Goal: Task Accomplishment & Management: Complete application form

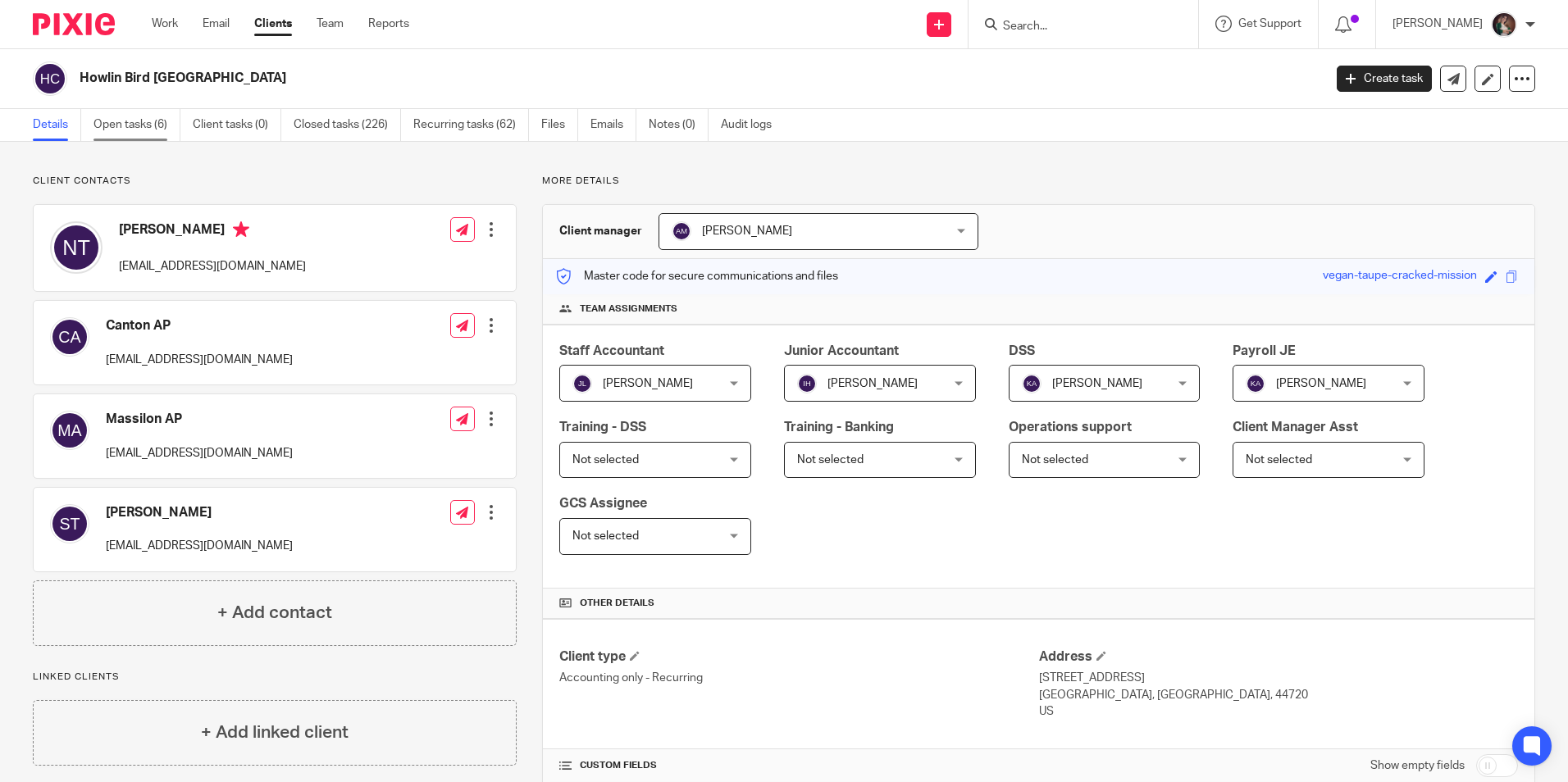
click at [111, 126] on link "Open tasks (6)" at bounding box center [136, 125] width 87 height 32
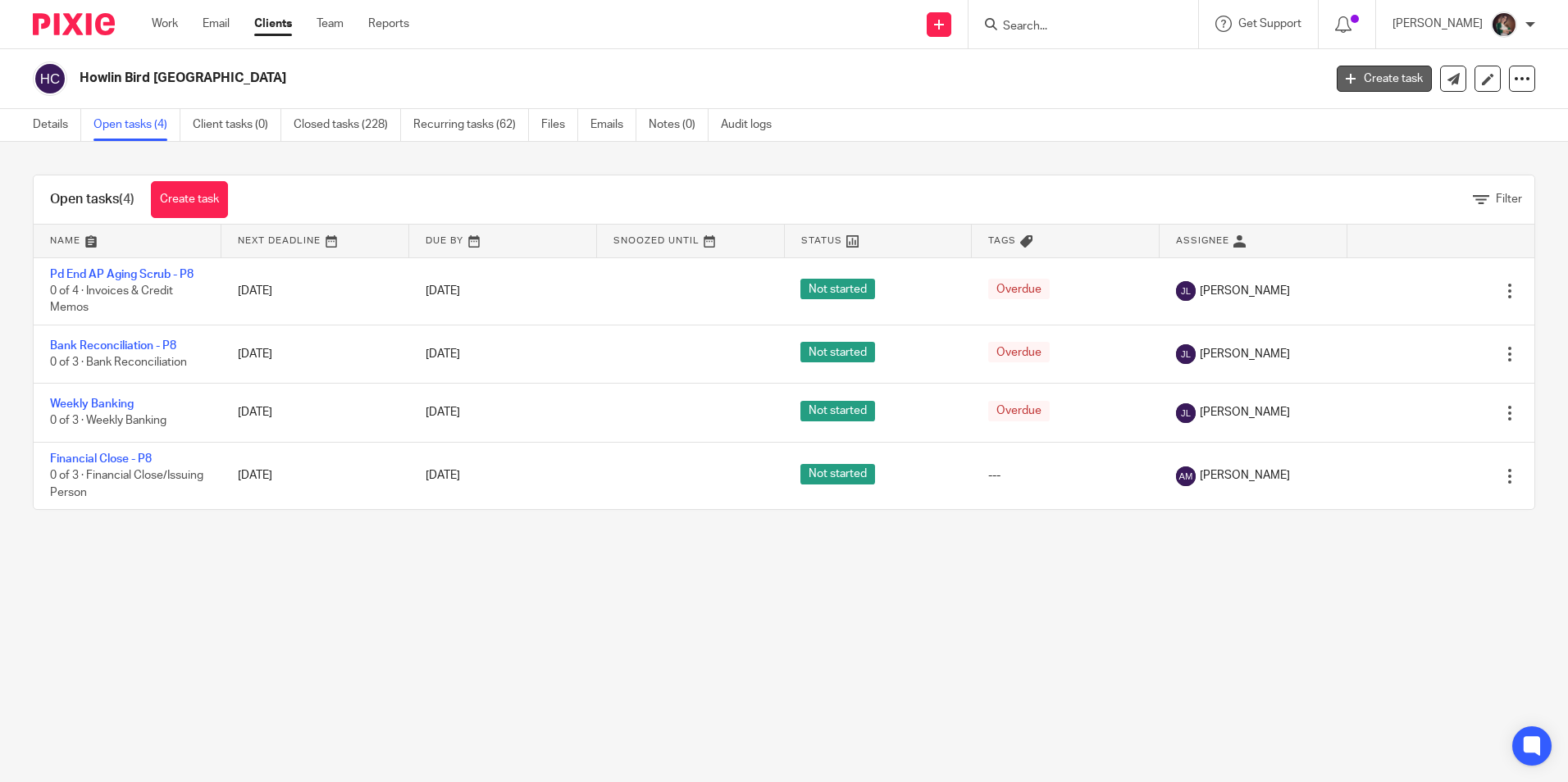
click at [1397, 80] on link "Create task" at bounding box center [1384, 78] width 95 height 26
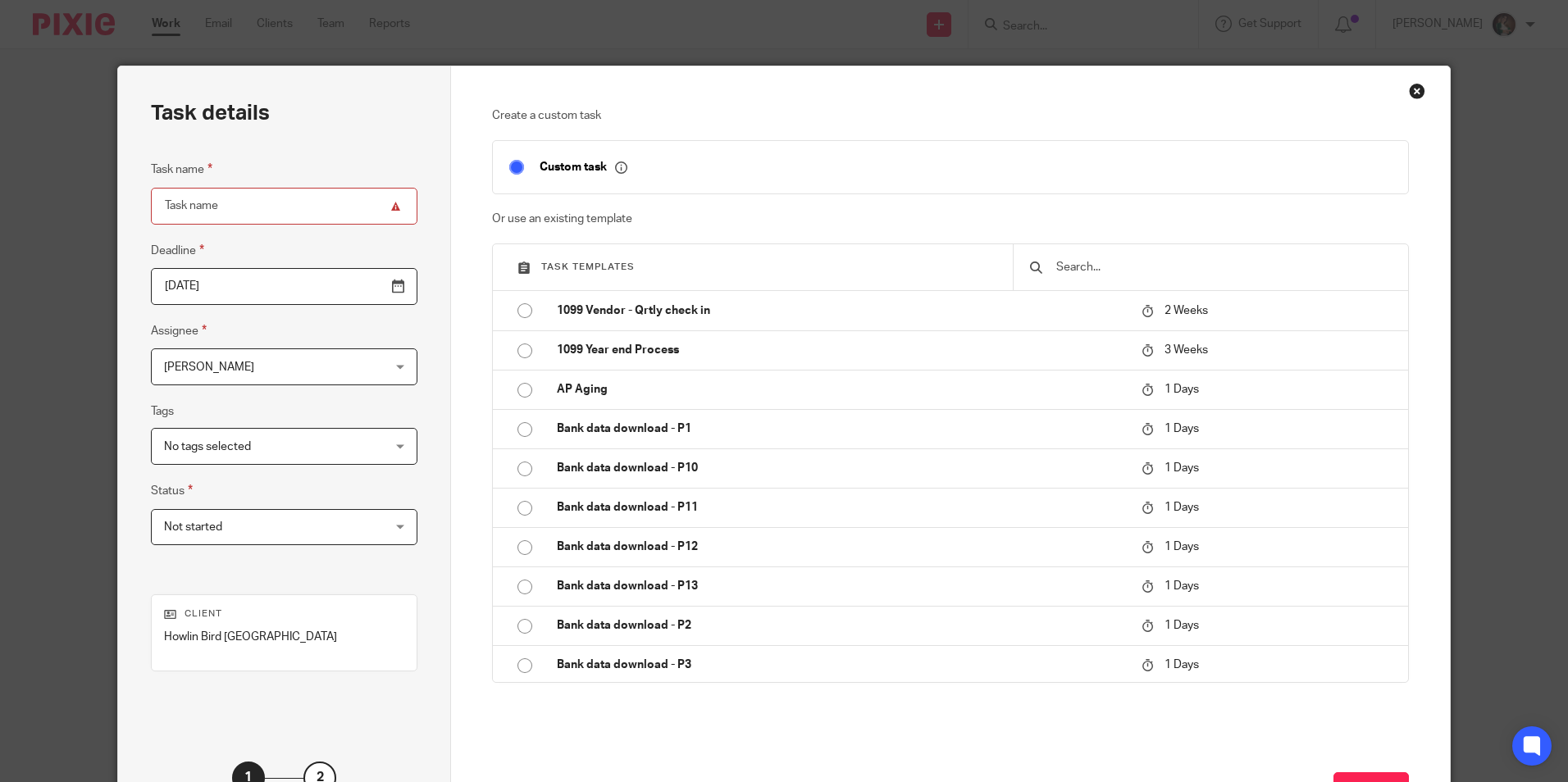
click at [211, 214] on input "Task name" at bounding box center [284, 206] width 267 height 37
type input "c"
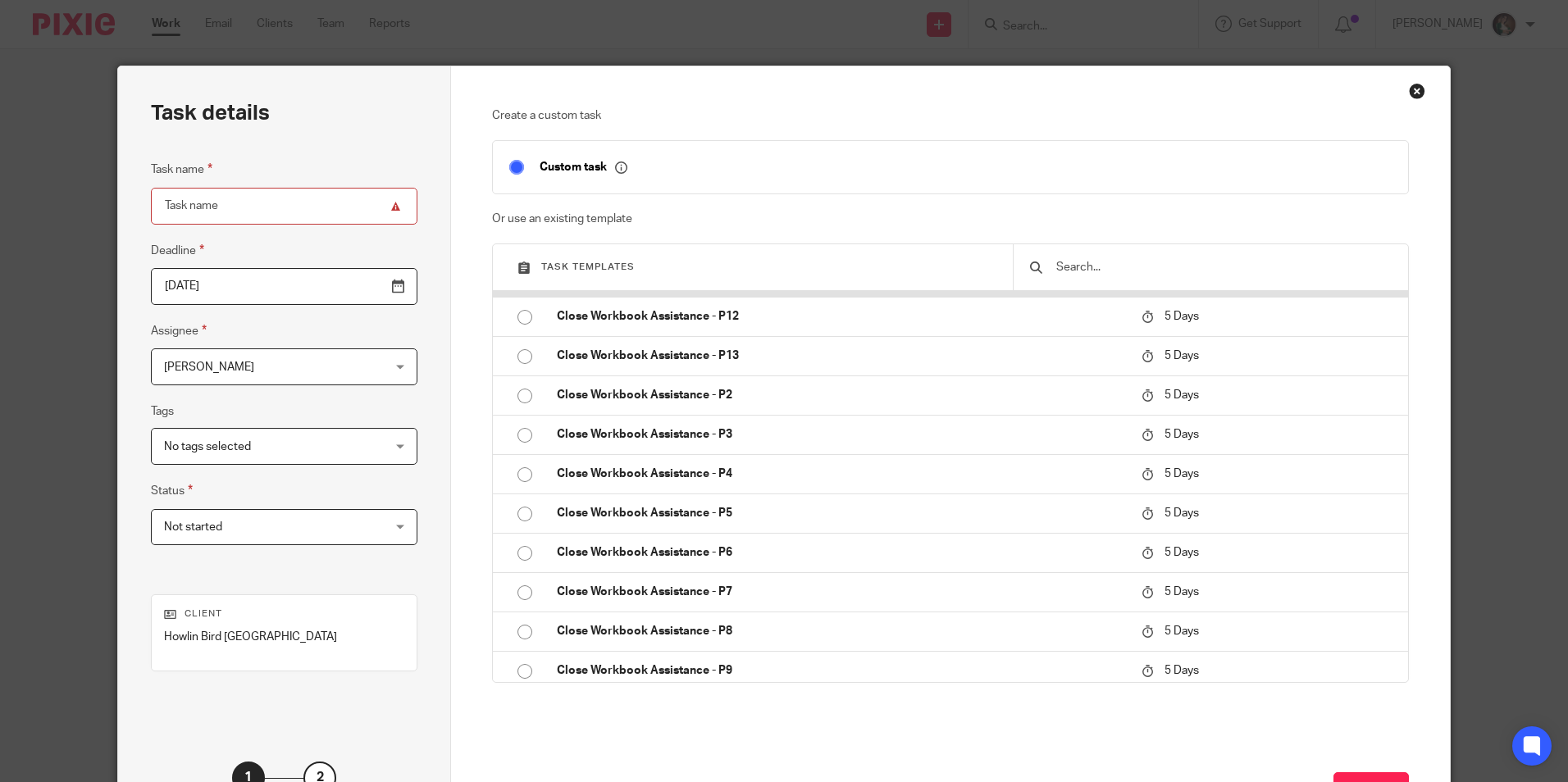
scroll to position [2542, 0]
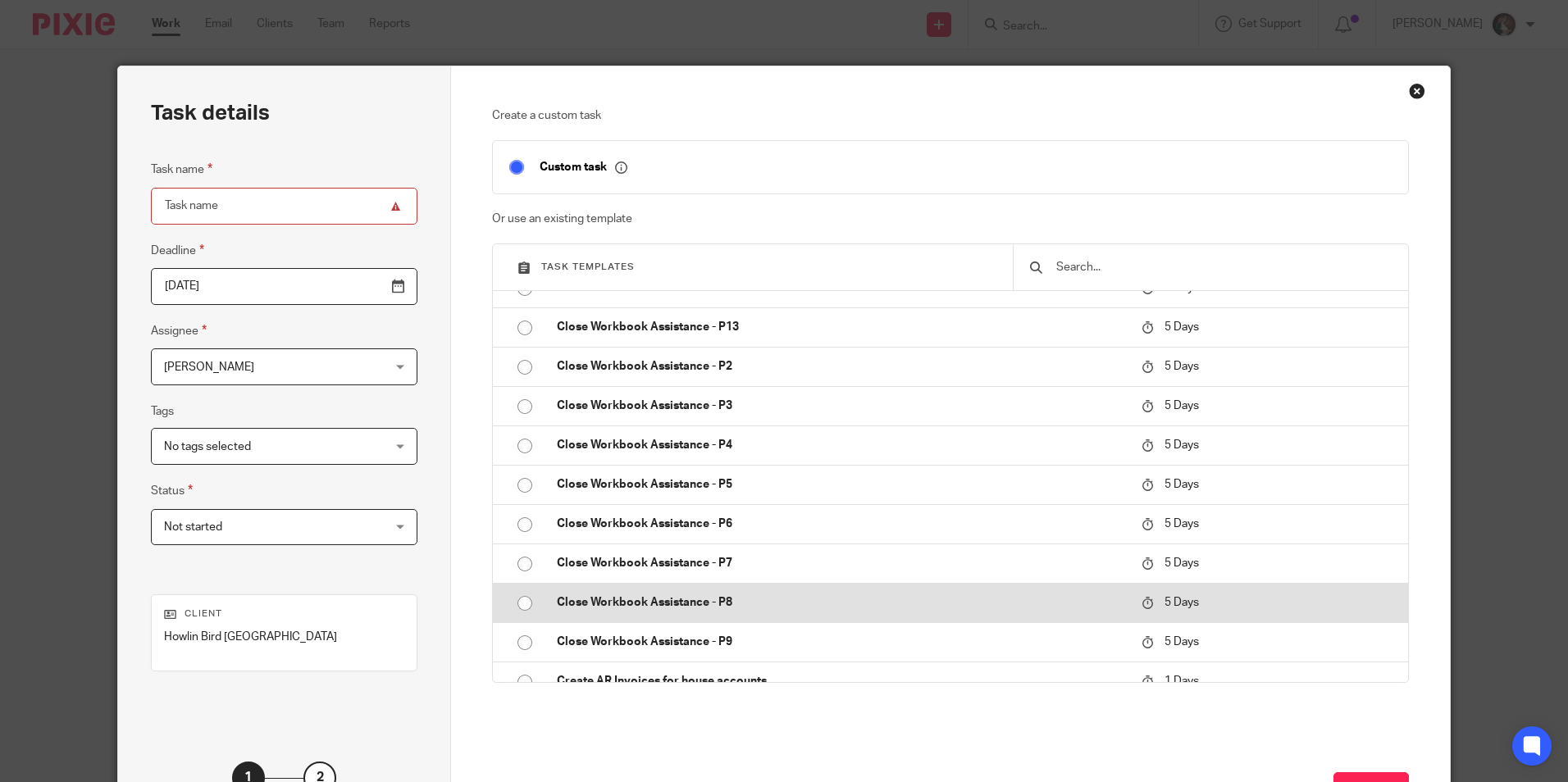
click at [590, 603] on p "Close Workbook Assistance - P8" at bounding box center [841, 603] width 568 height 16
type input "2025-08-29"
type input "Close Workbook Assistance - P8"
checkbox input "false"
radio input "true"
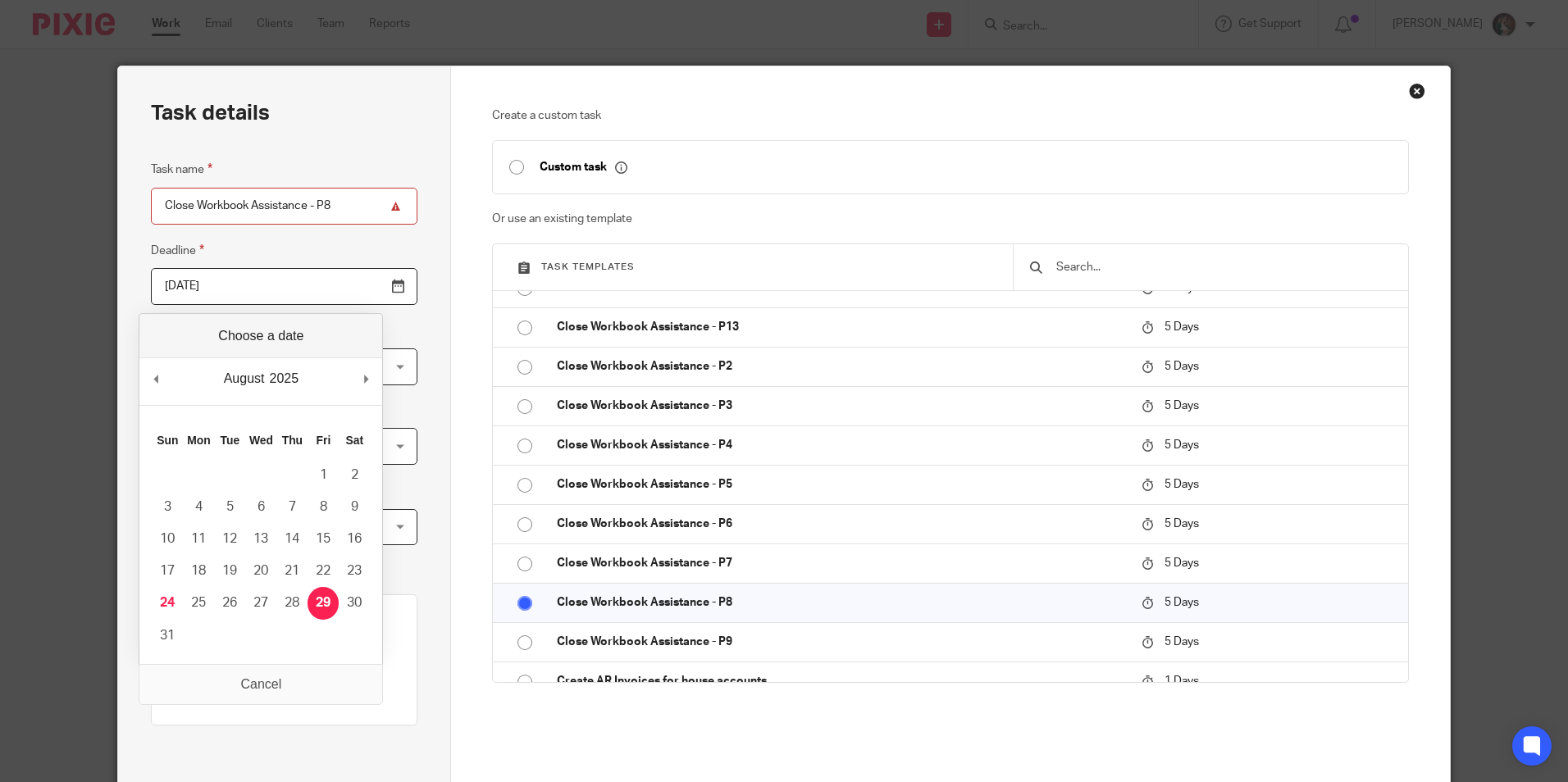
click at [362, 286] on input "2025-08-29" at bounding box center [284, 286] width 267 height 37
type input "2025-08-22"
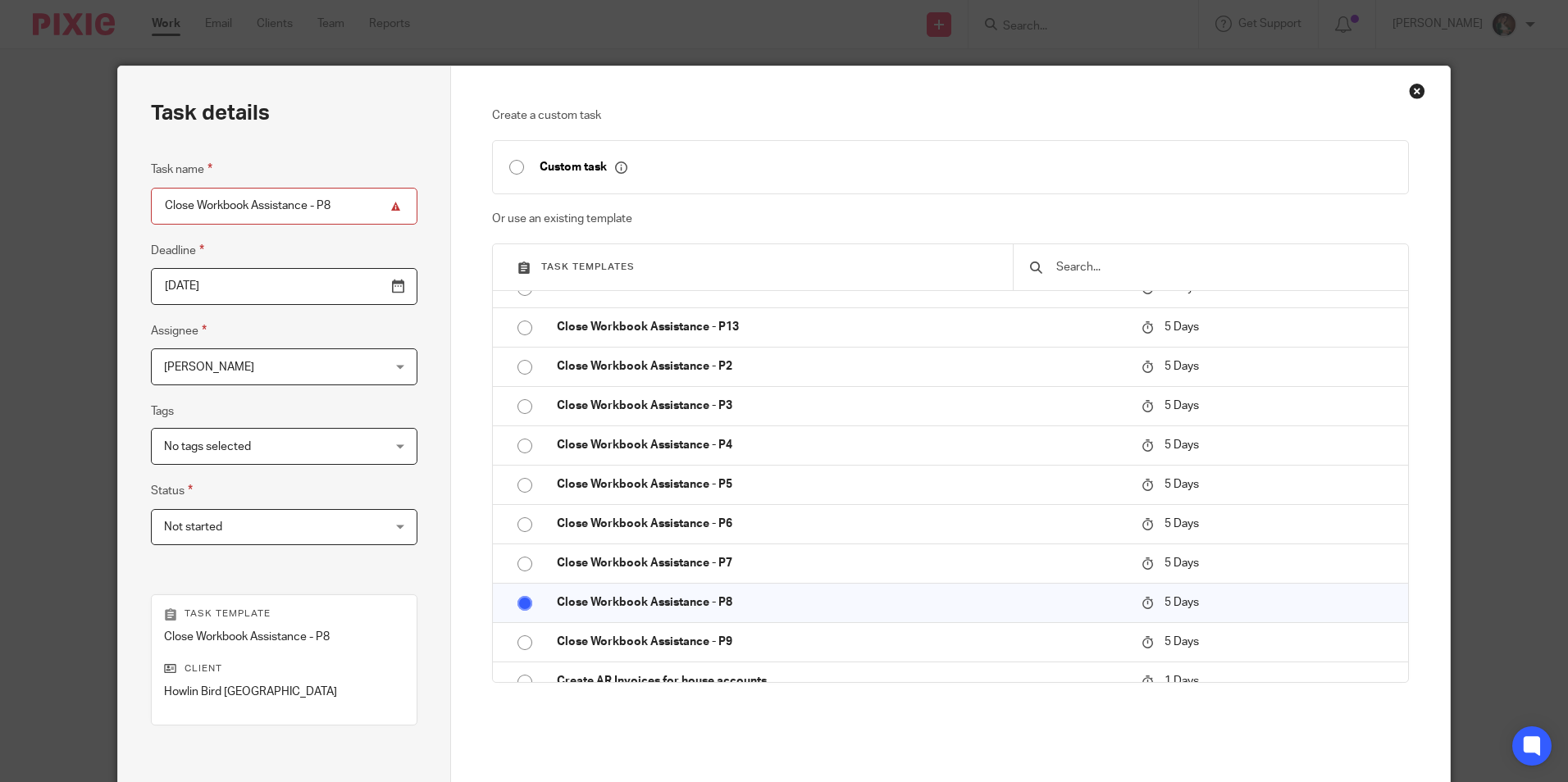
click at [357, 448] on div "No tags selected" at bounding box center [284, 446] width 267 height 37
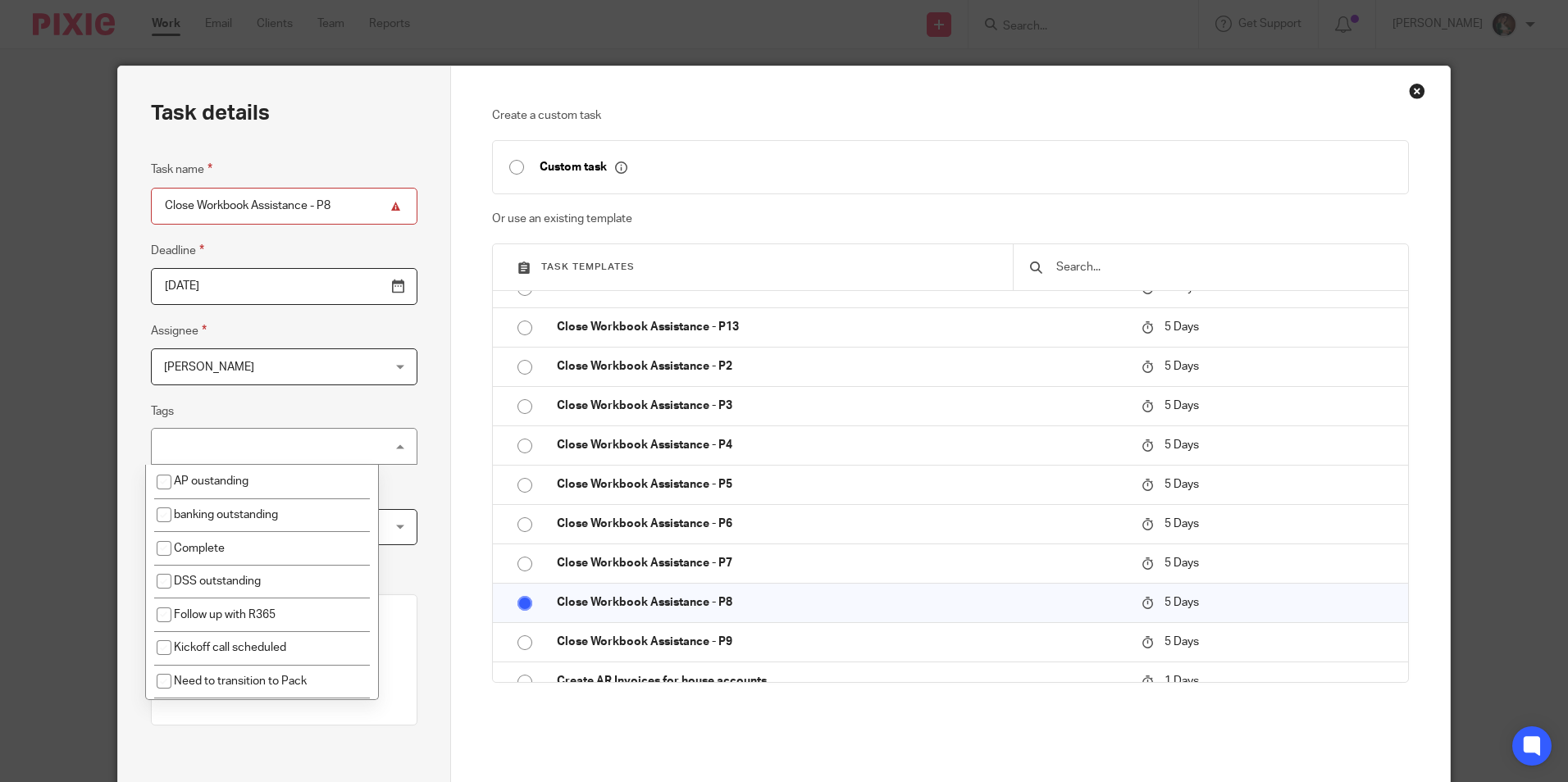
click at [355, 448] on div "No tags selected" at bounding box center [284, 446] width 267 height 37
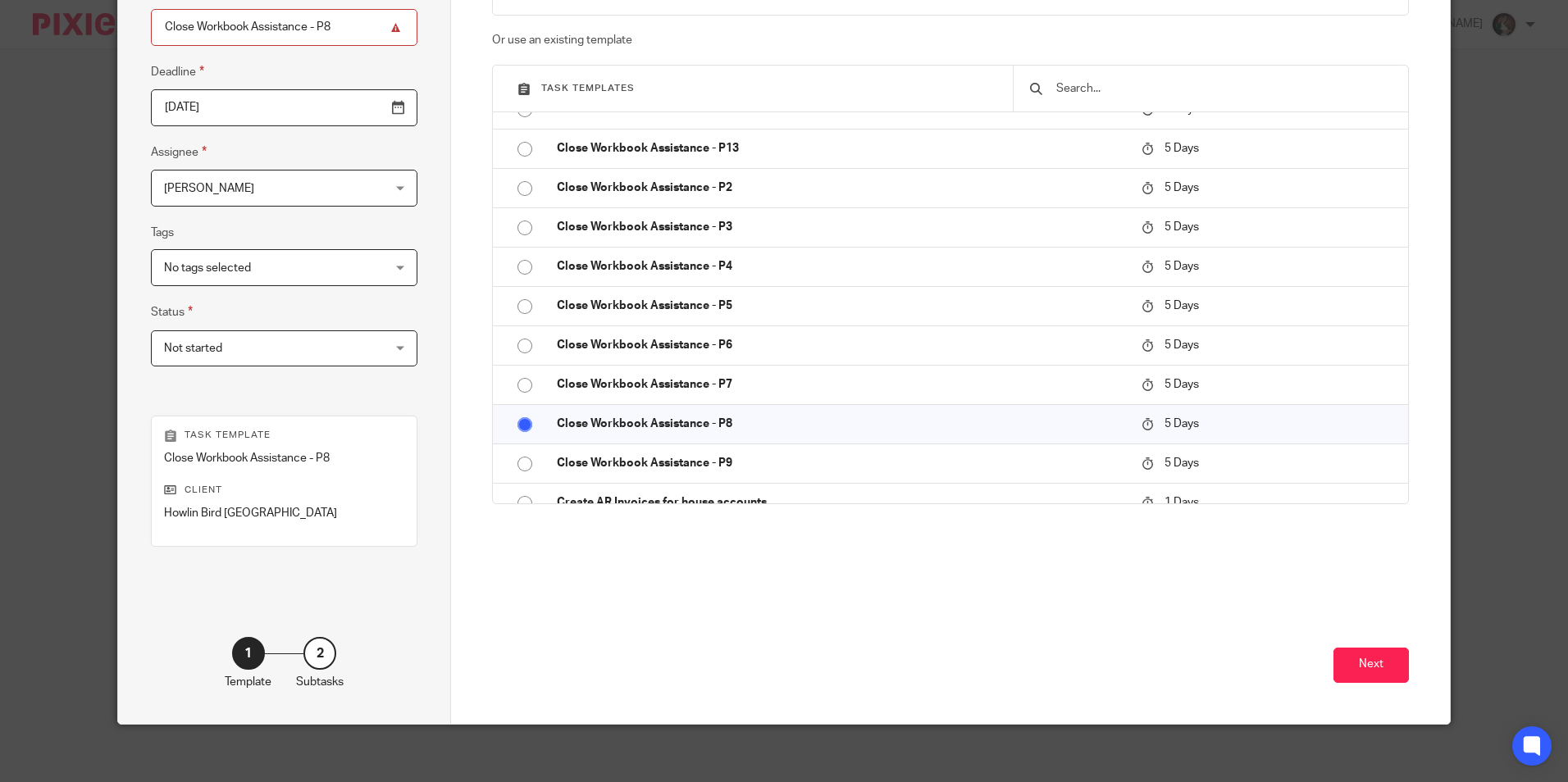
scroll to position [187, 0]
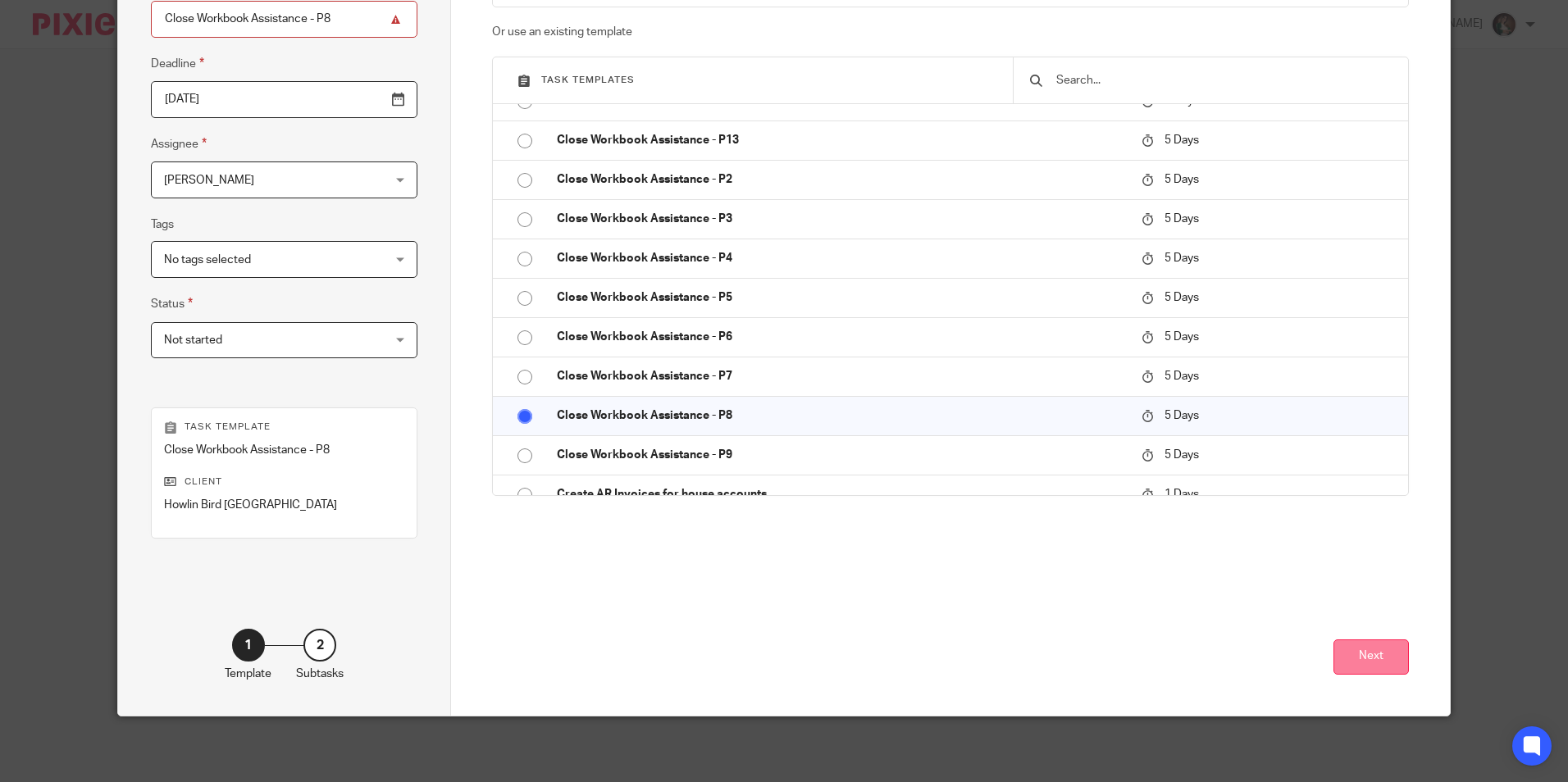
click at [1383, 651] on button "Next" at bounding box center [1371, 657] width 75 height 35
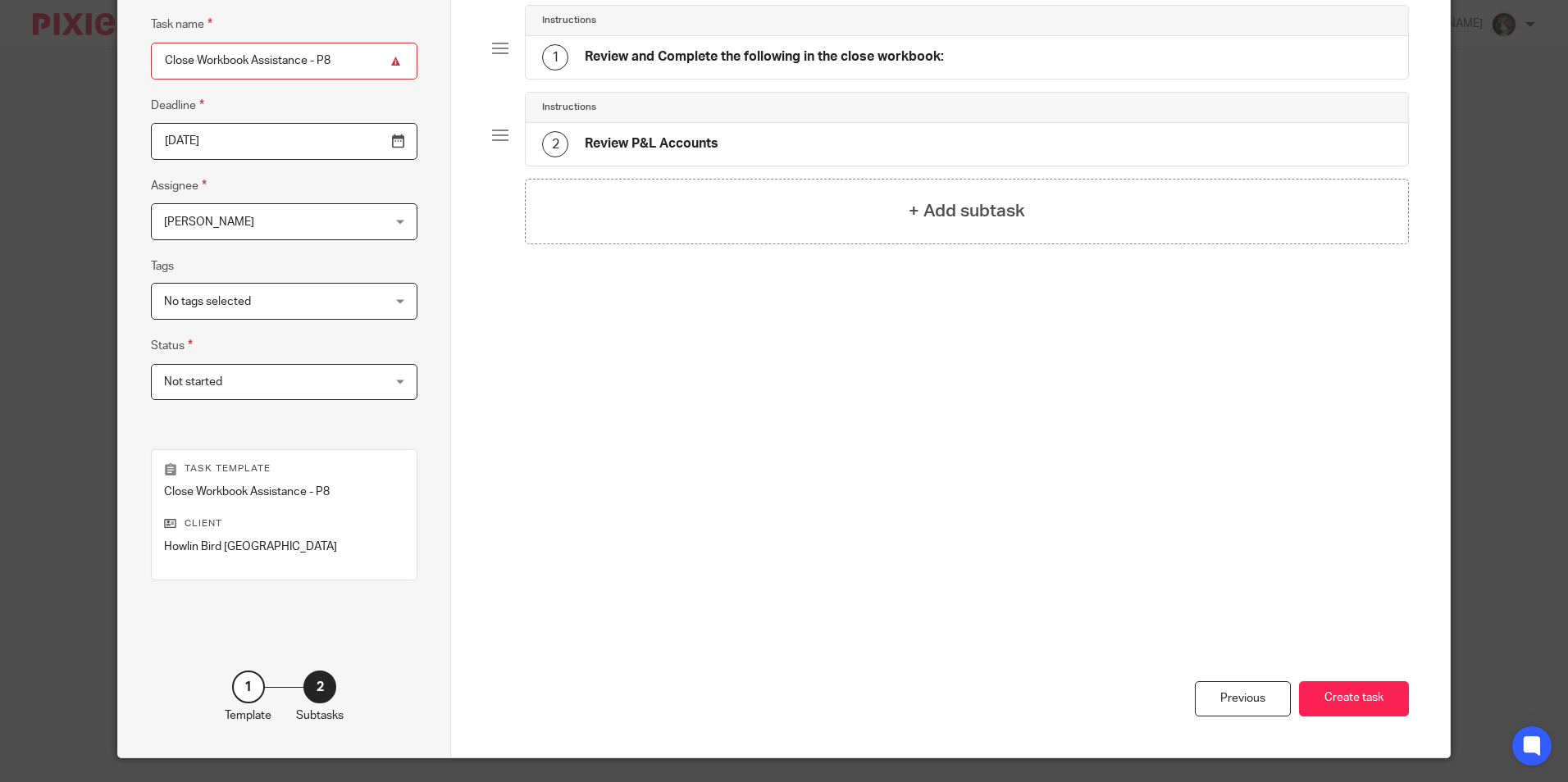
scroll to position [164, 0]
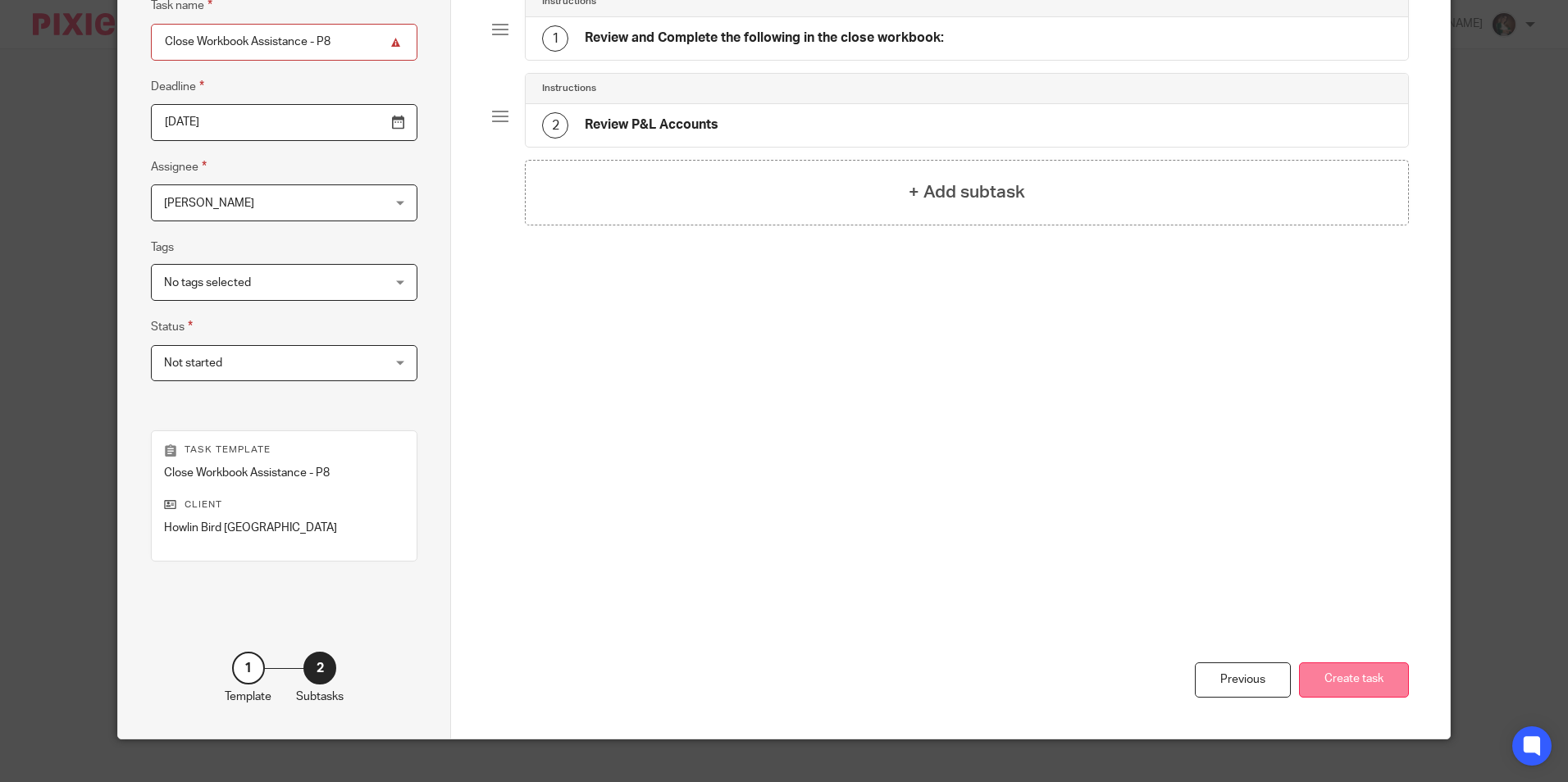
click at [1309, 672] on button "Create task" at bounding box center [1354, 680] width 110 height 35
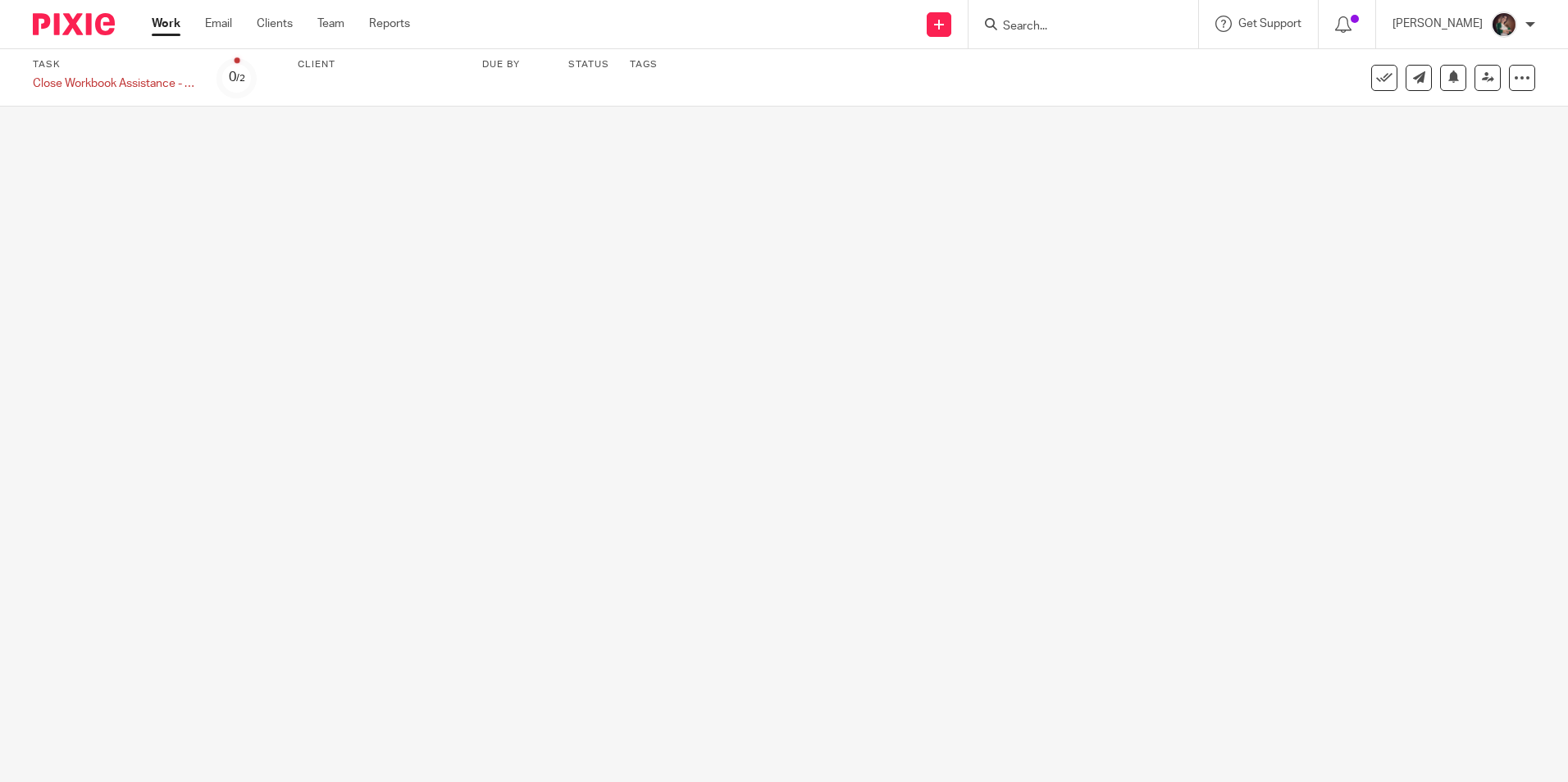
click at [1064, 23] on input "Search" at bounding box center [1075, 27] width 148 height 14
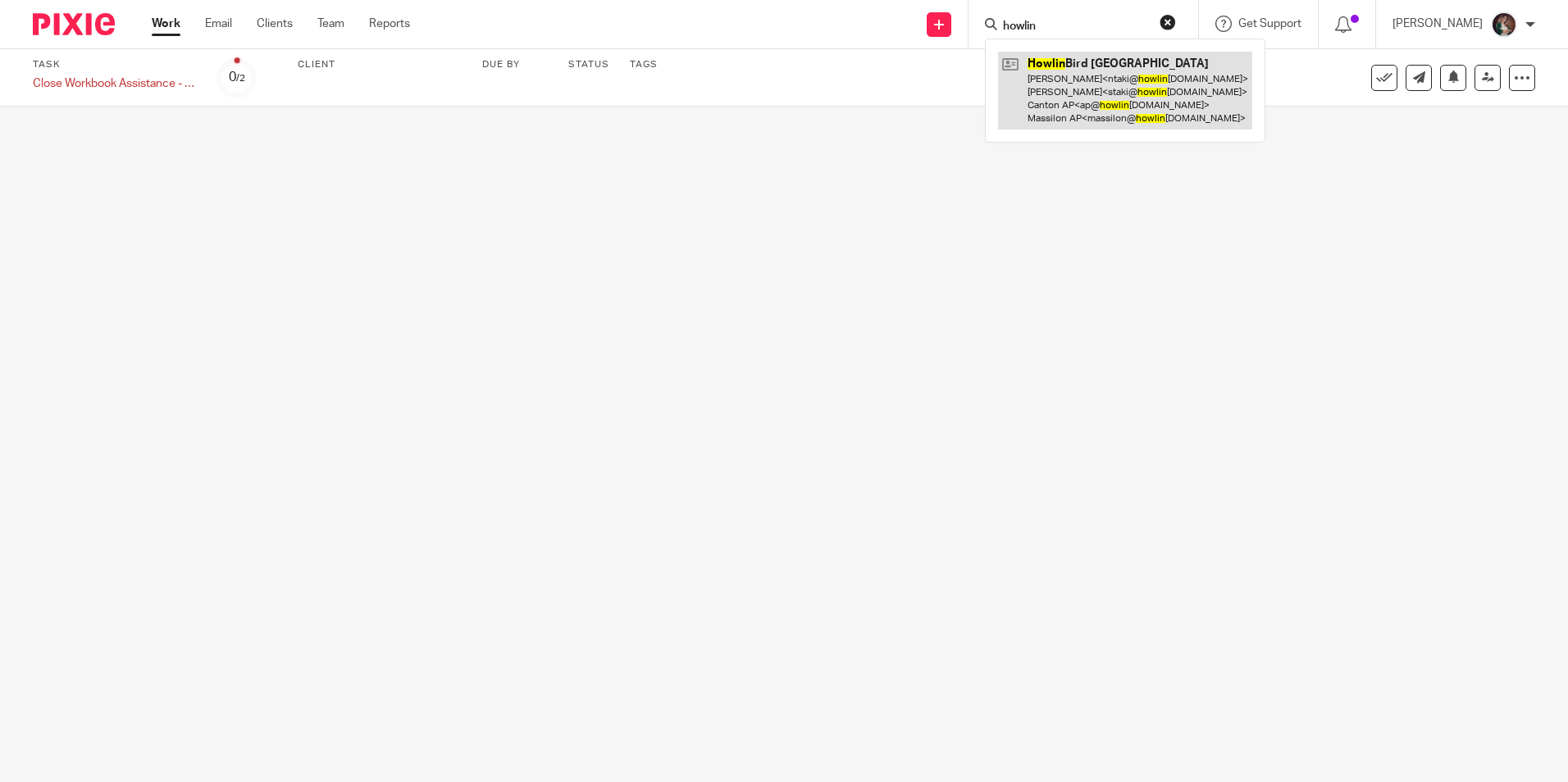
type input "howlin"
click at [1133, 69] on link at bounding box center [1125, 90] width 254 height 78
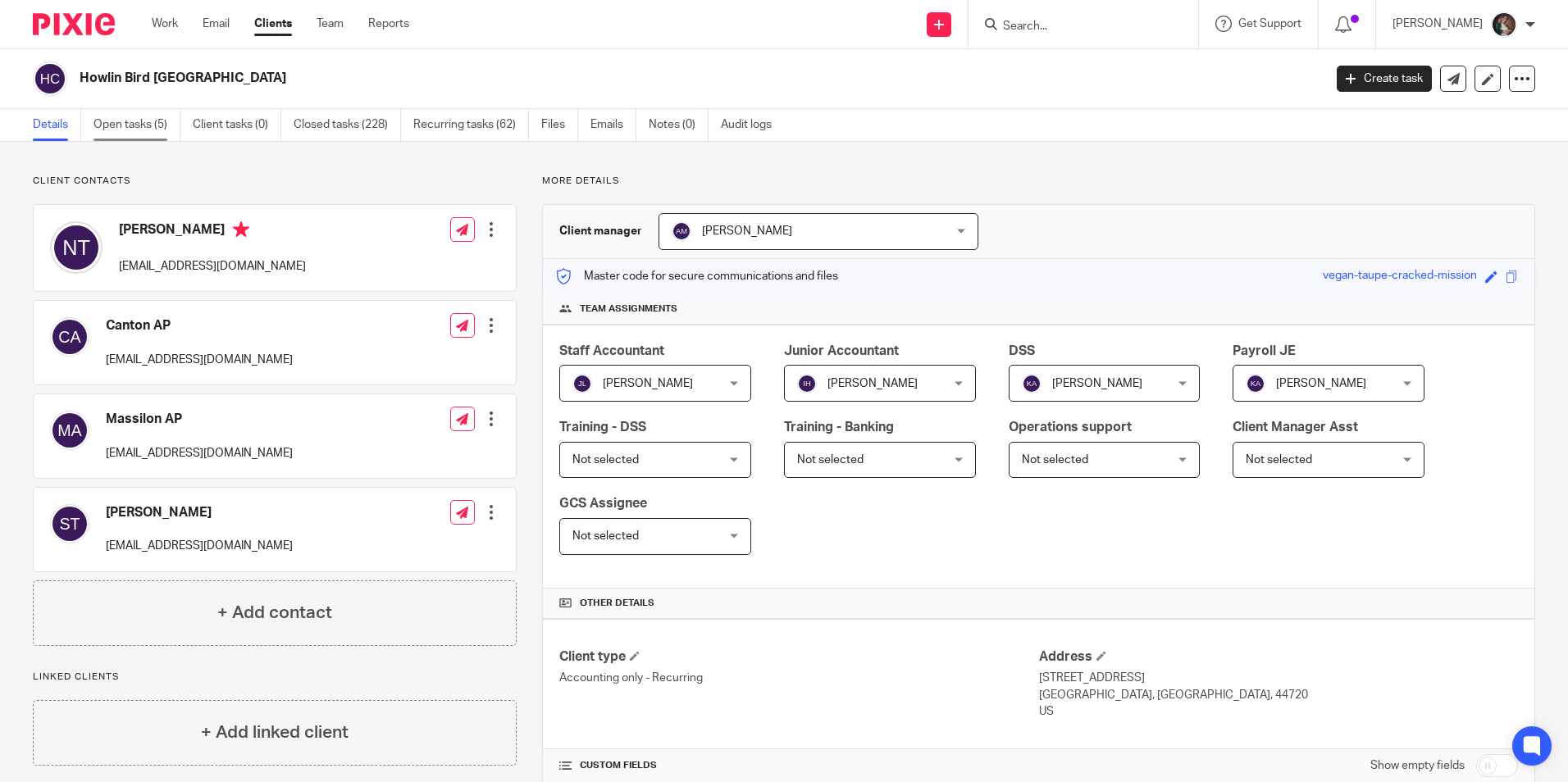
click at [136, 119] on link "Open tasks (5)" at bounding box center [136, 125] width 87 height 32
click at [116, 122] on link "Open tasks (5)" at bounding box center [136, 125] width 87 height 32
click at [1445, 17] on p "[PERSON_NAME]" at bounding box center [1437, 23] width 90 height 16
click at [1450, 69] on span "My profile" at bounding box center [1466, 65] width 51 height 12
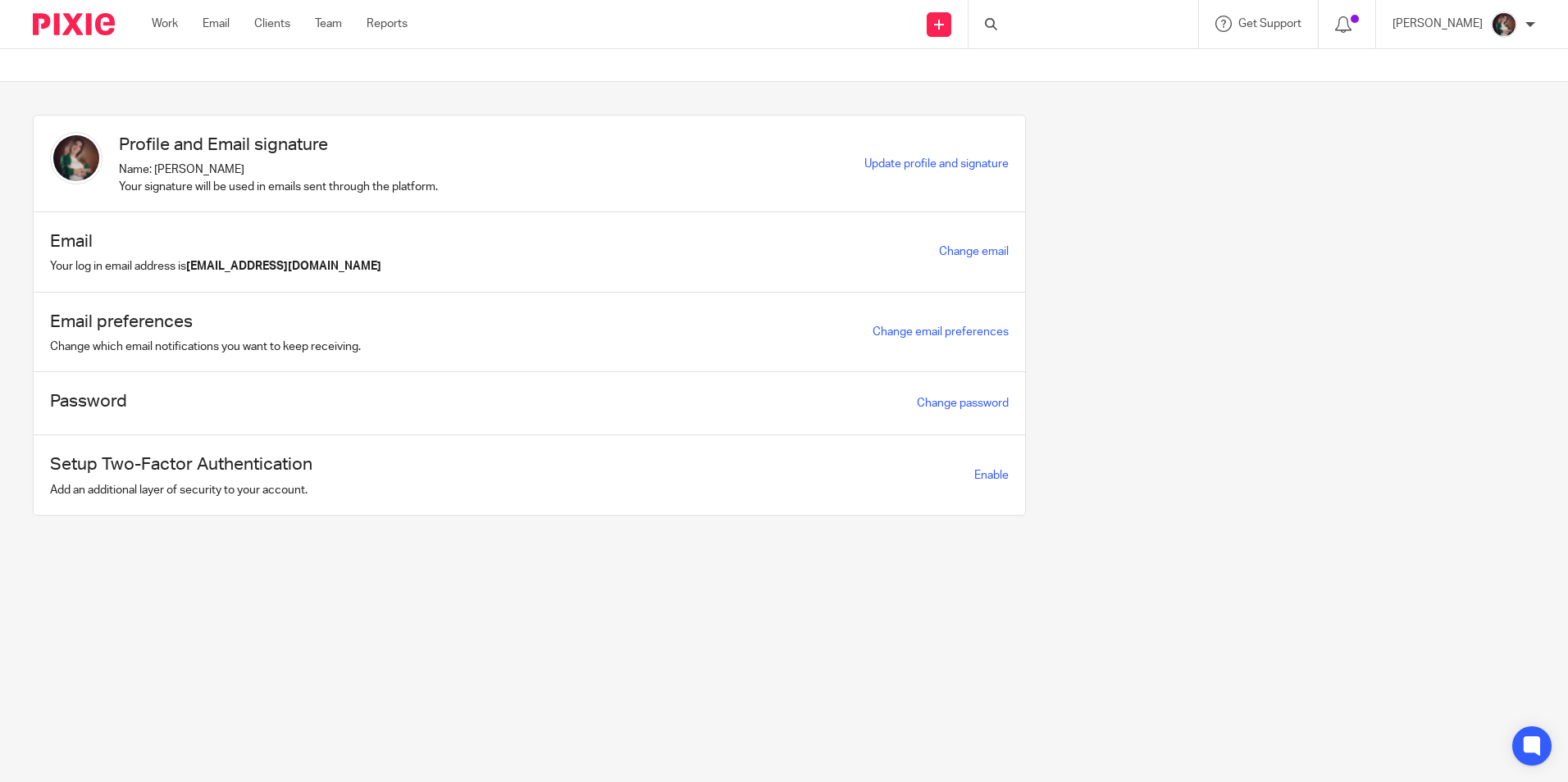
click at [166, 28] on link "Work" at bounding box center [164, 23] width 26 height 16
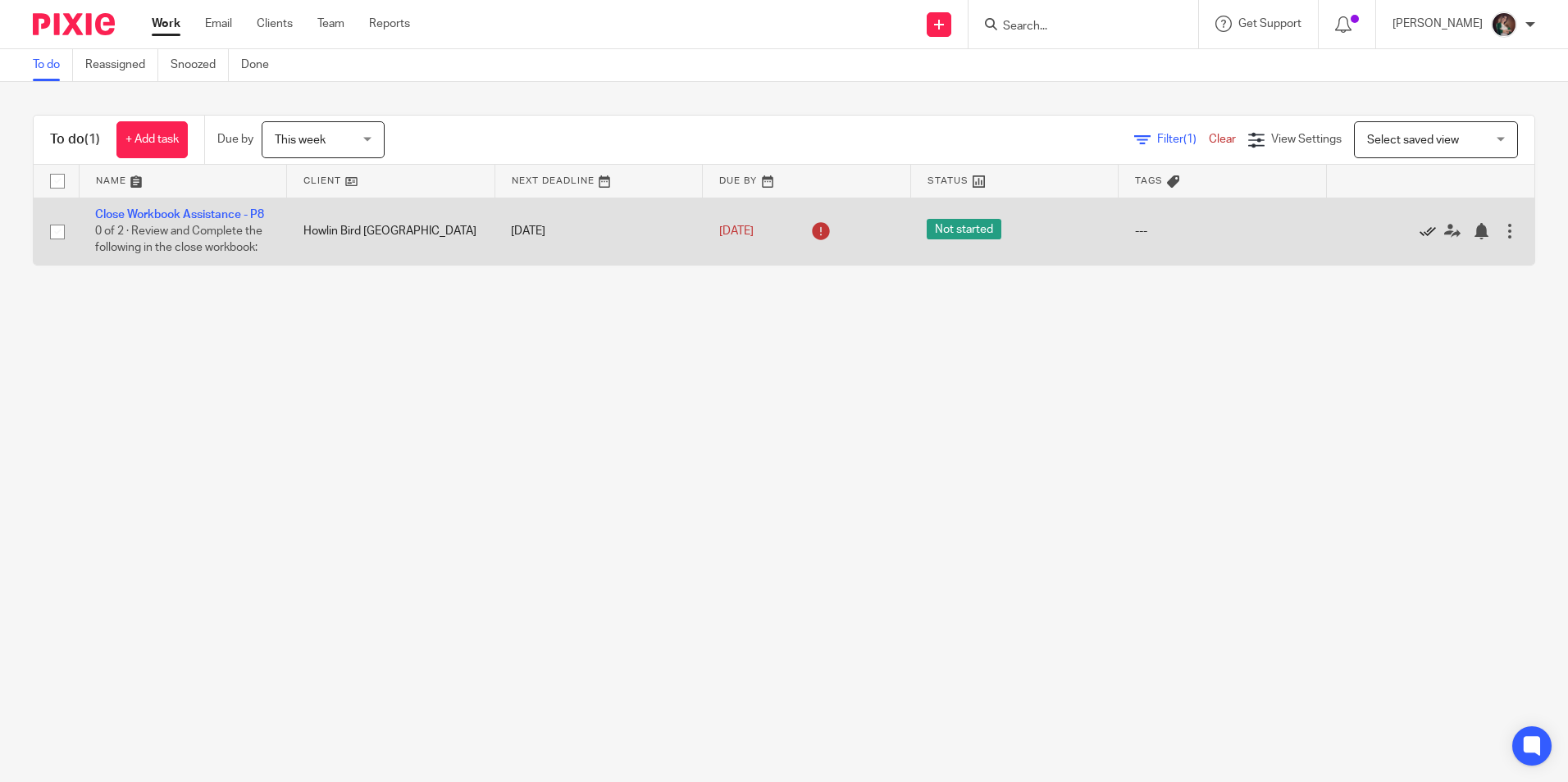
click at [1420, 239] on icon at bounding box center [1428, 231] width 16 height 16
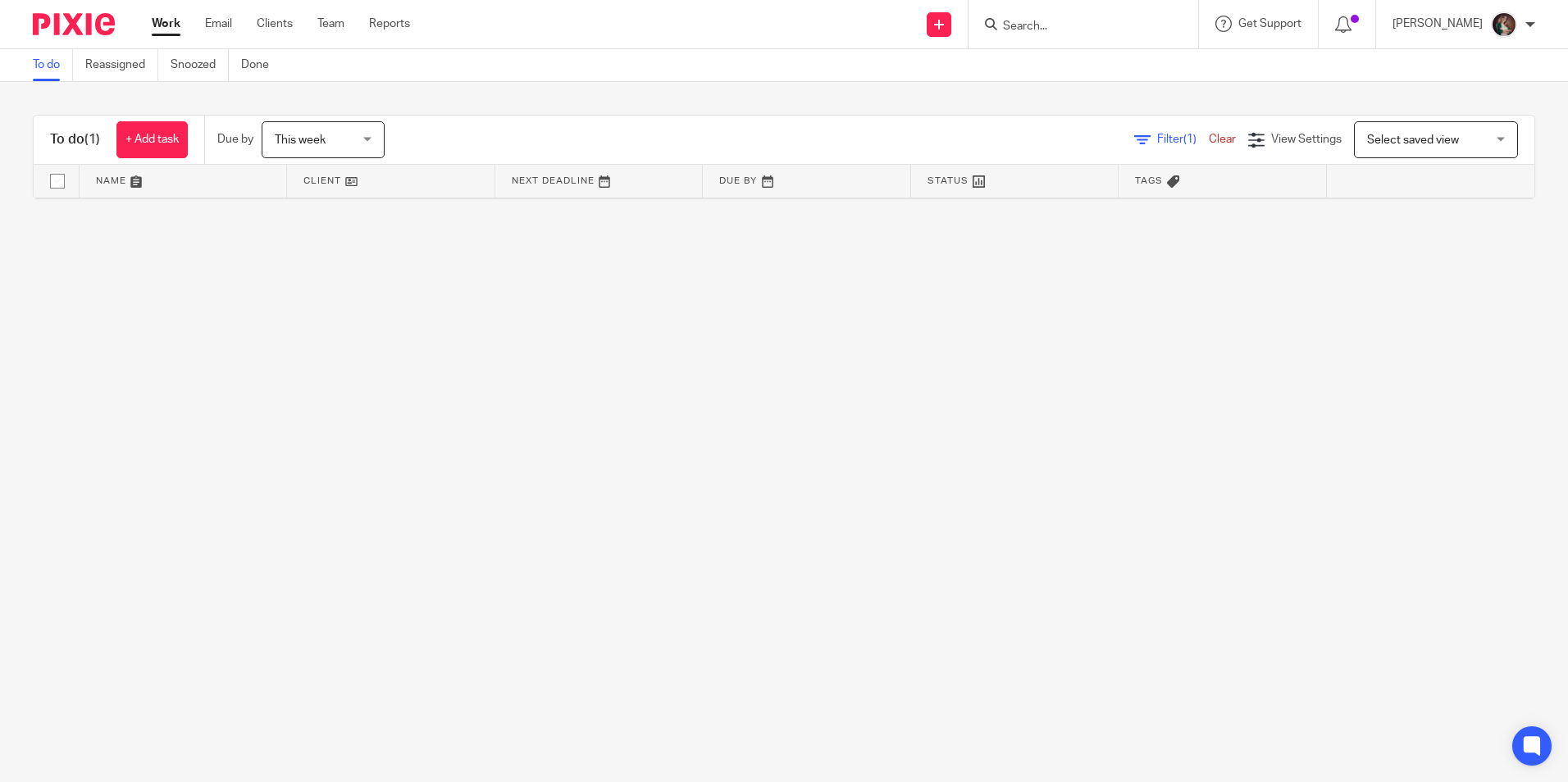
click at [1077, 33] on input "Search" at bounding box center [1075, 27] width 148 height 14
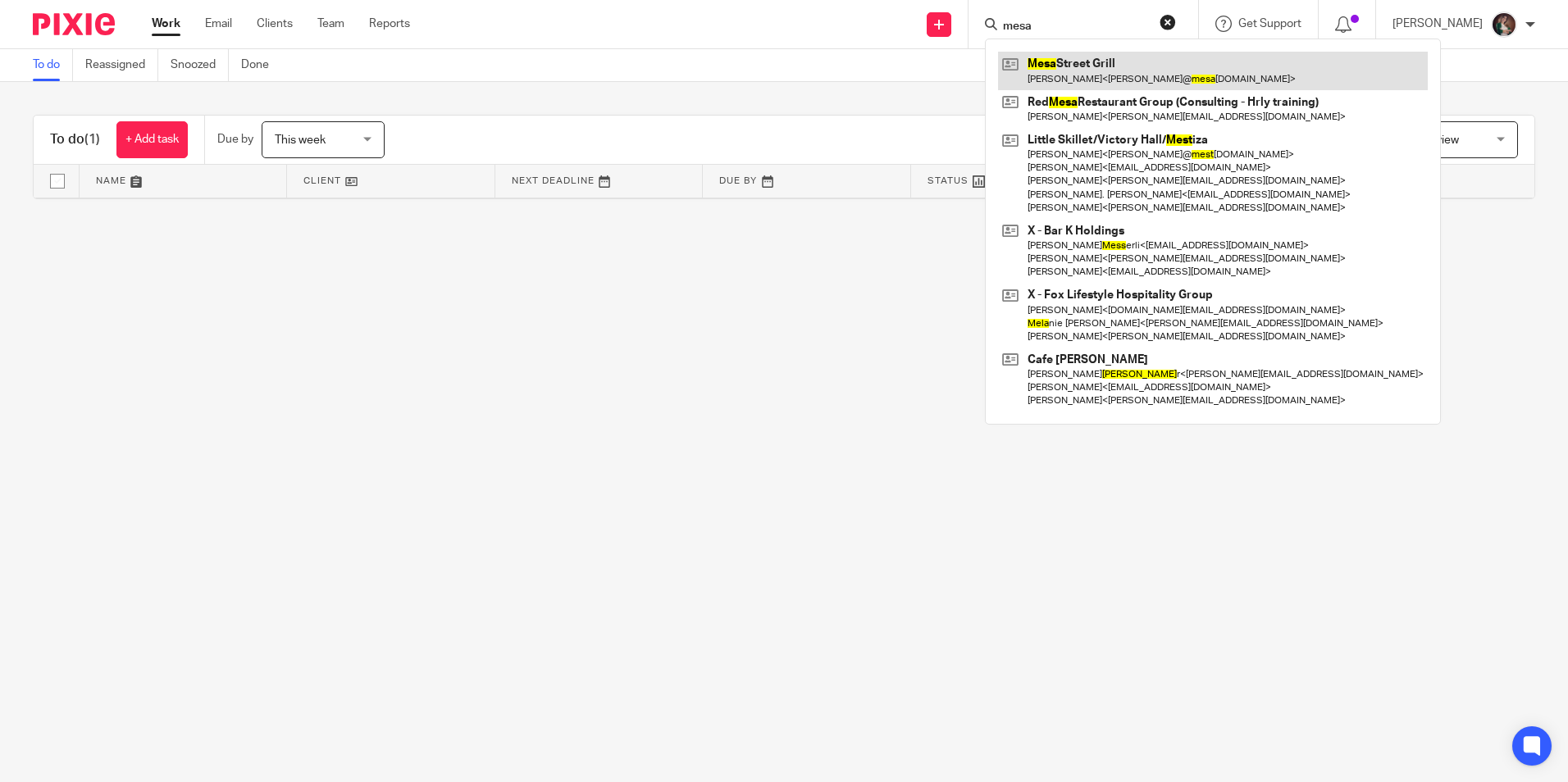
type input "mesa"
click at [1098, 74] on link at bounding box center [1213, 71] width 430 height 38
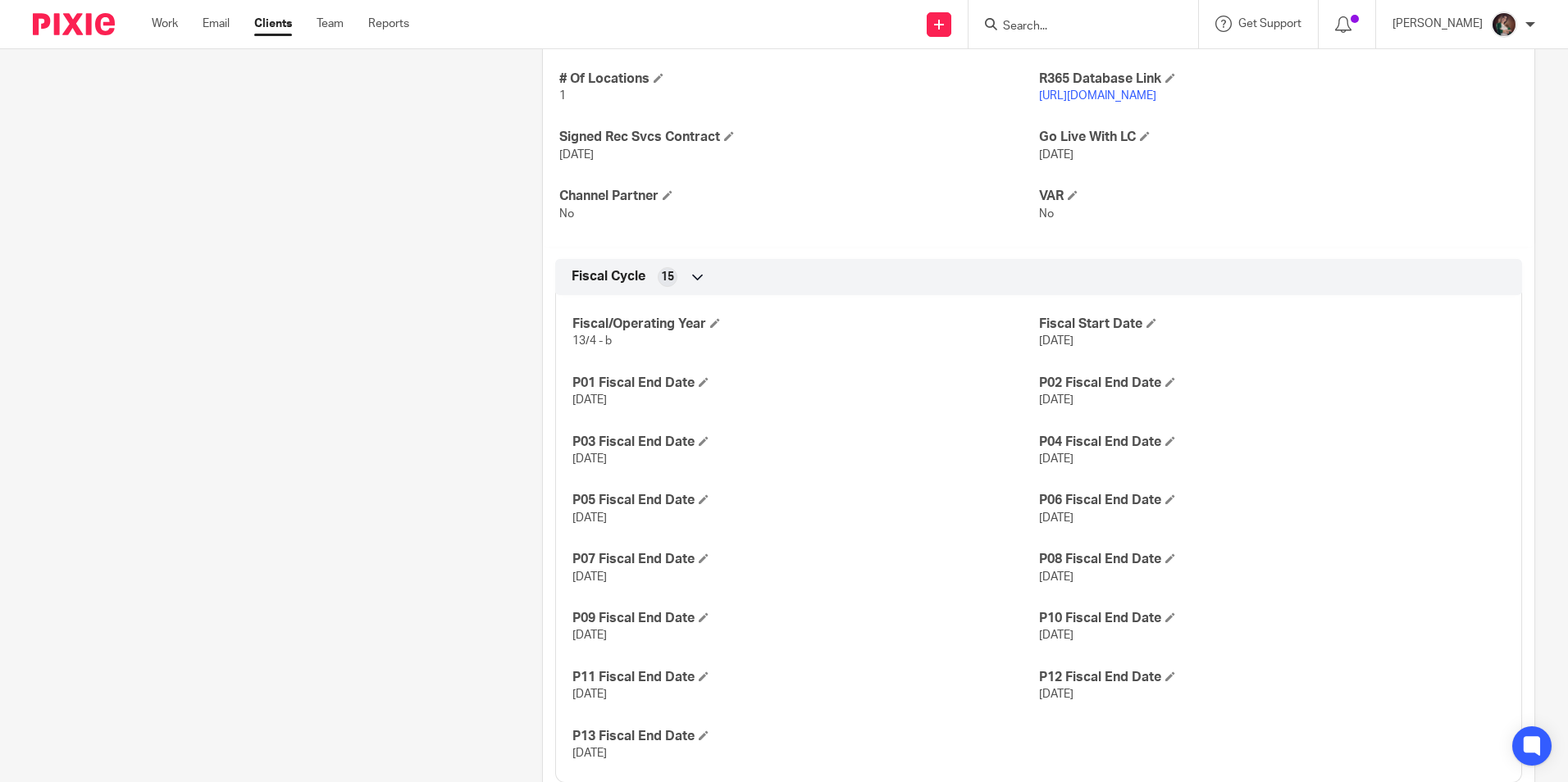
scroll to position [410, 0]
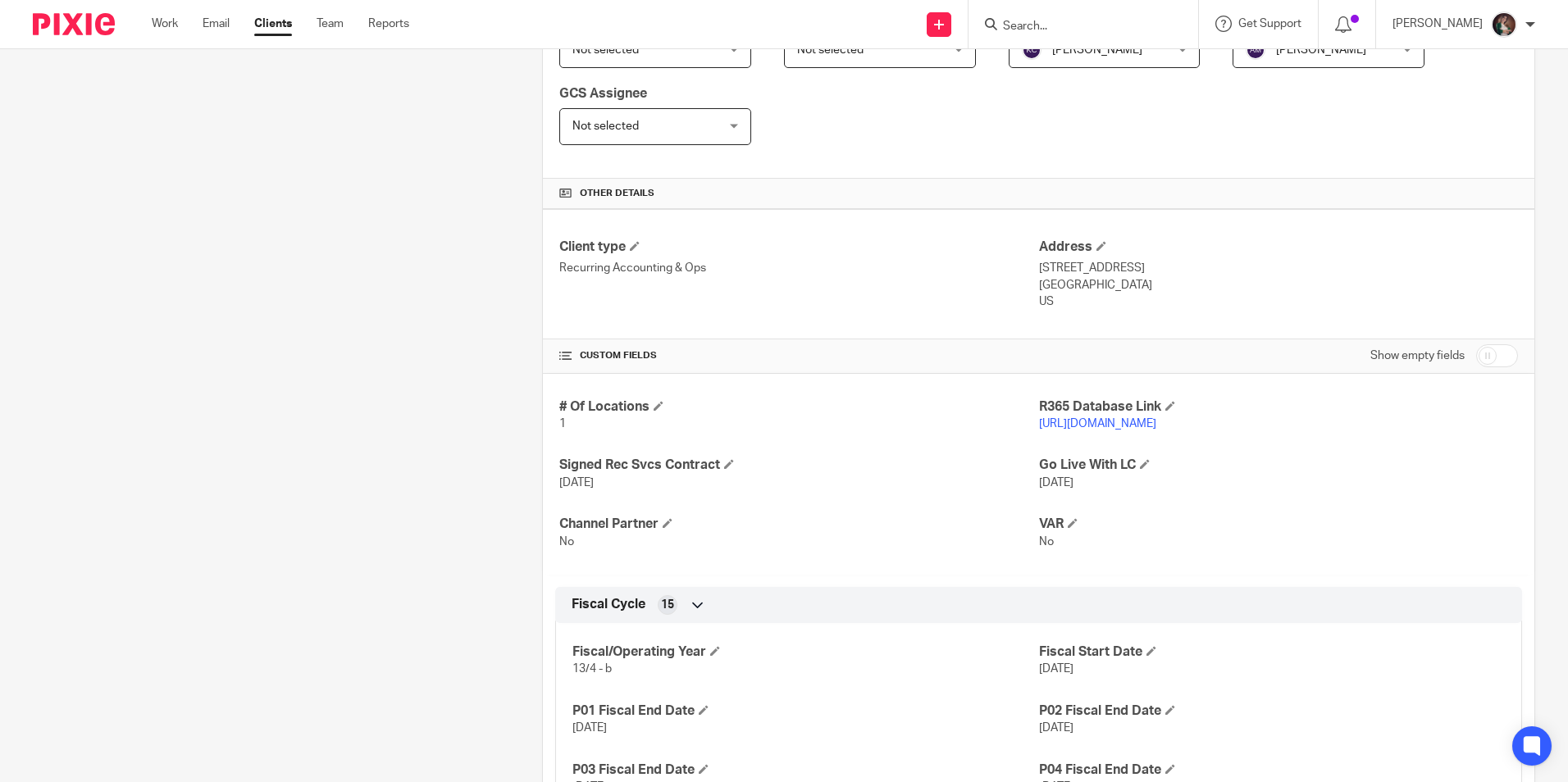
click at [1088, 423] on link "[URL][DOMAIN_NAME]" at bounding box center [1098, 424] width 117 height 12
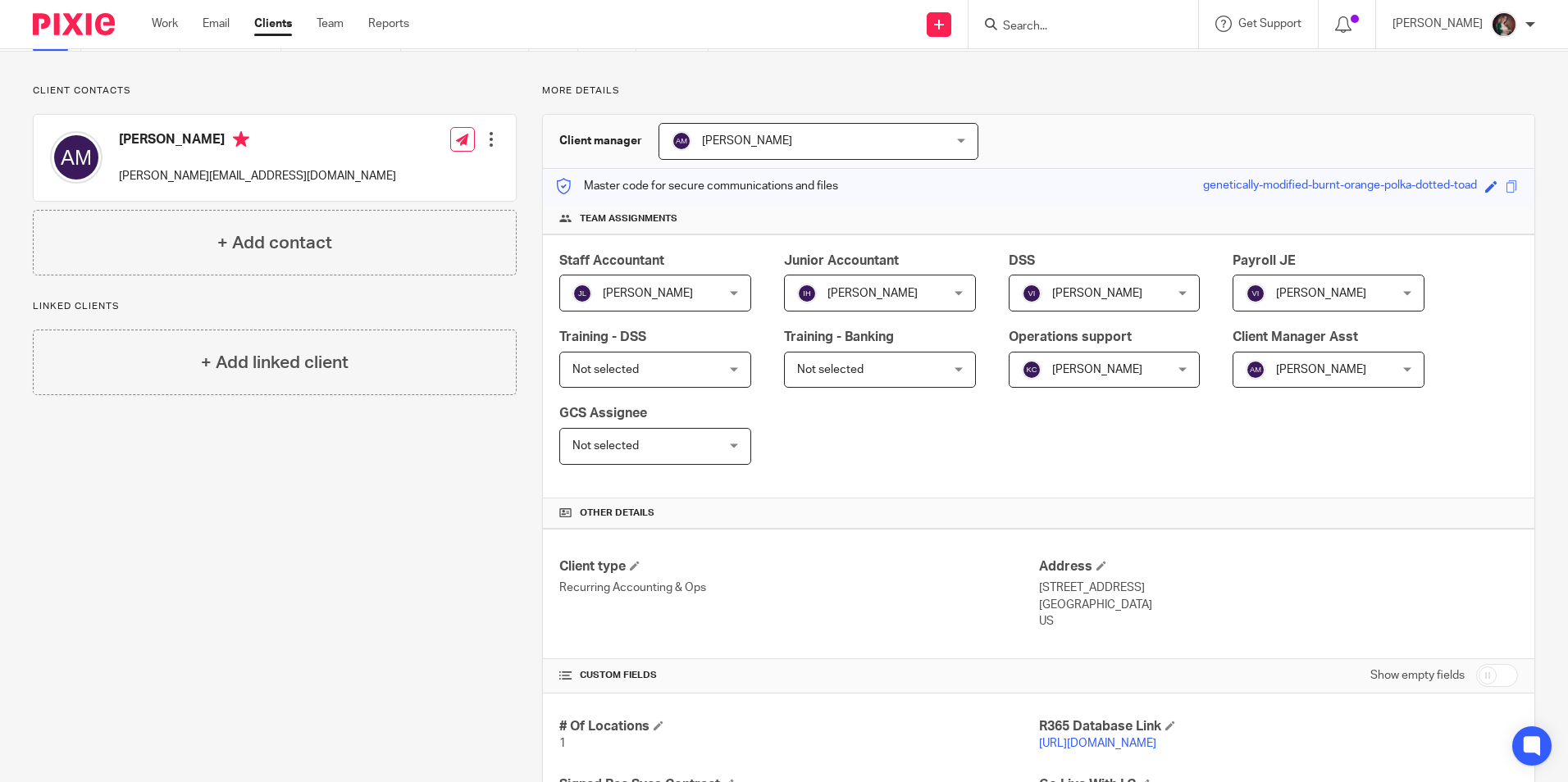
scroll to position [0, 0]
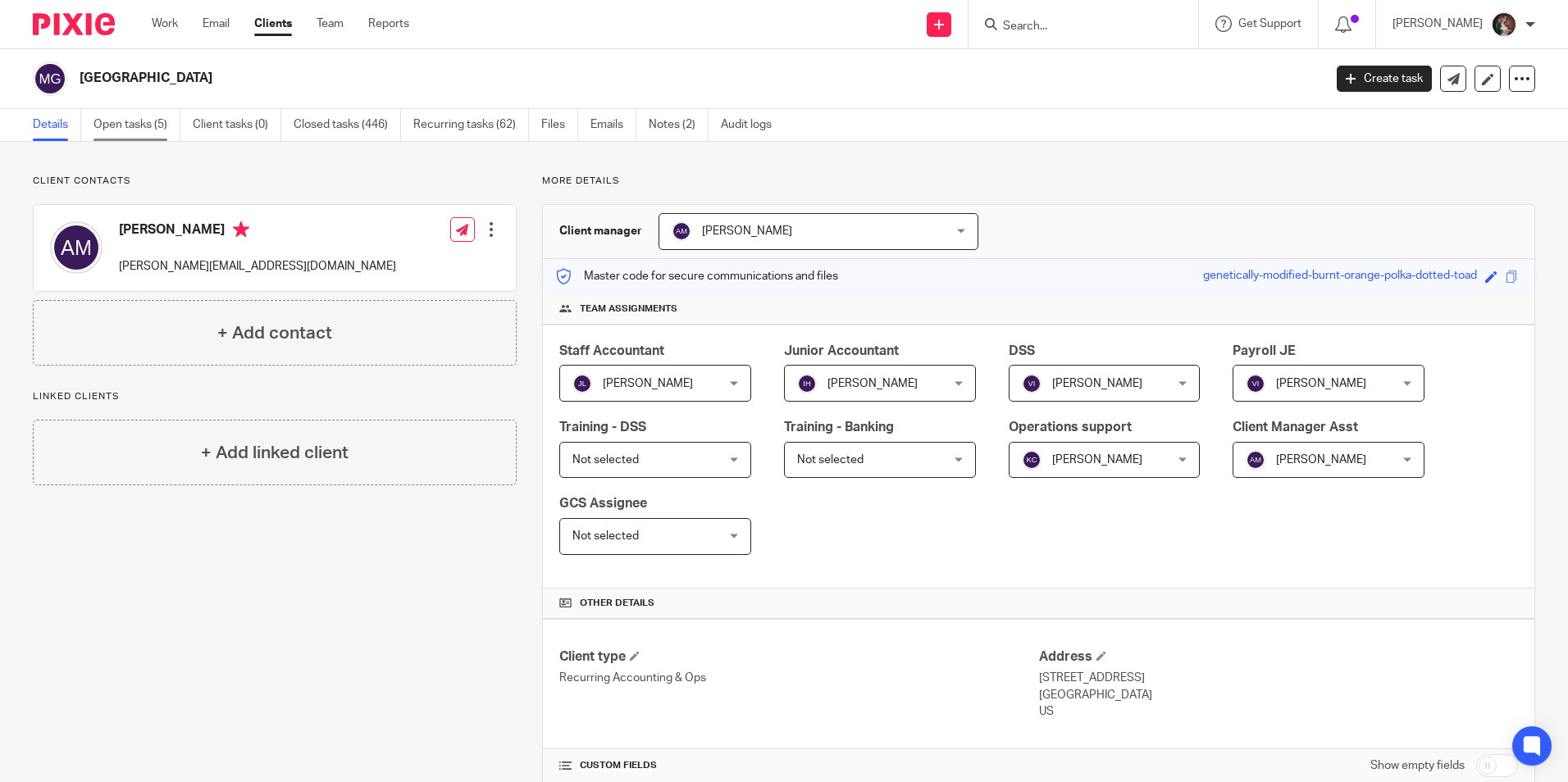
click at [138, 119] on link "Open tasks (5)" at bounding box center [136, 125] width 87 height 32
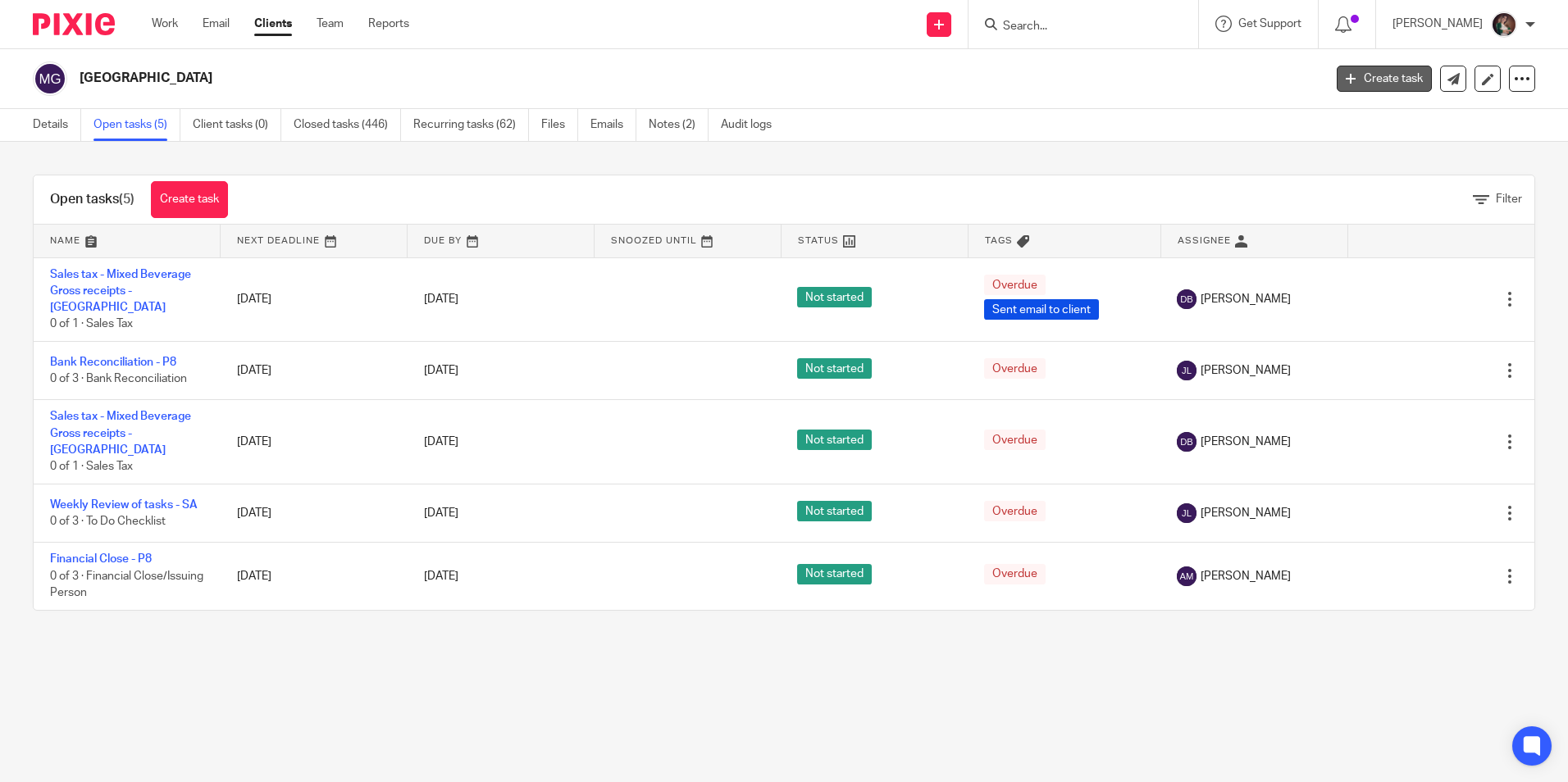
click at [1377, 76] on link "Create task" at bounding box center [1384, 78] width 95 height 26
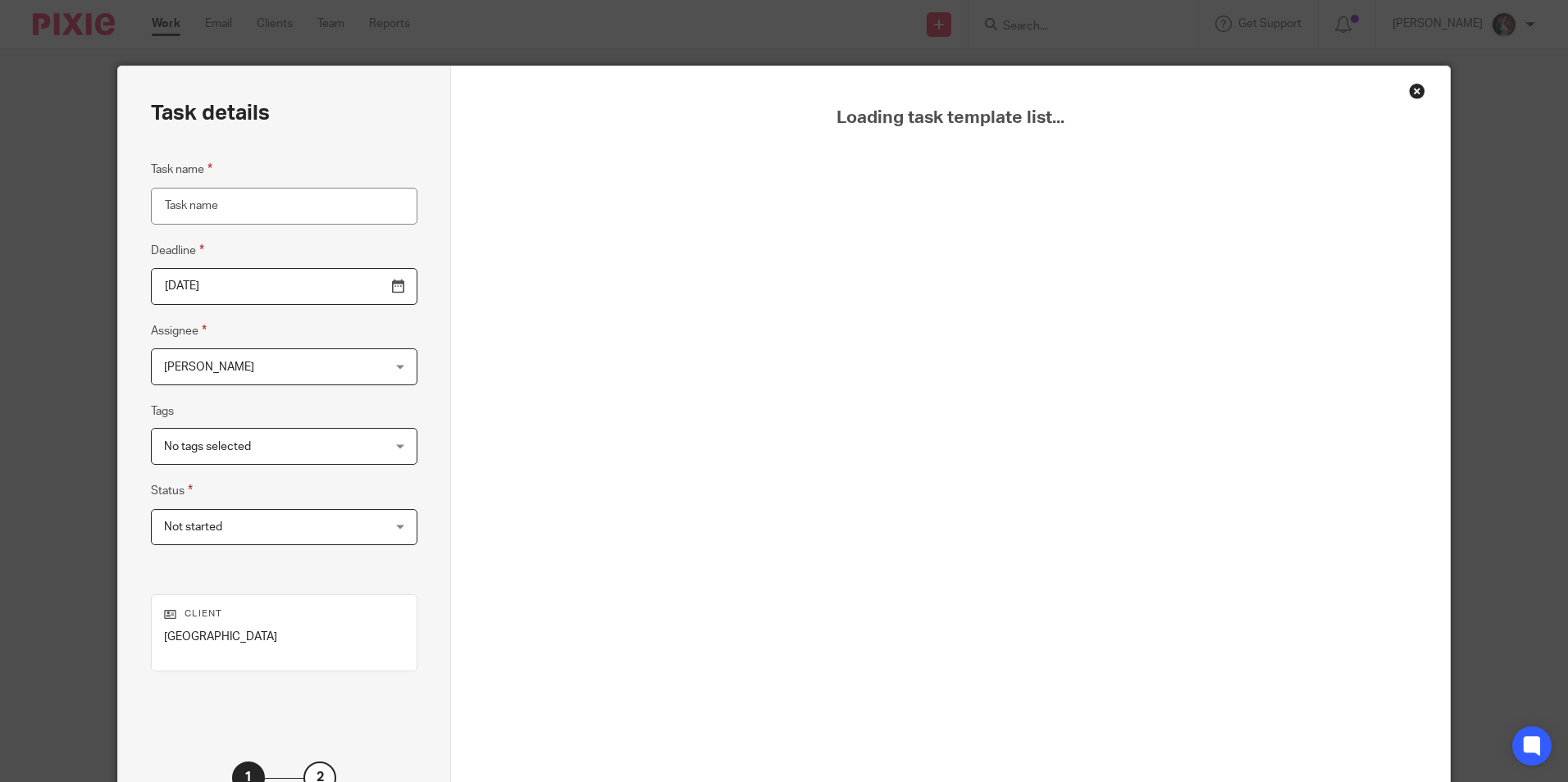
click at [299, 203] on input "Task name" at bounding box center [284, 206] width 267 height 37
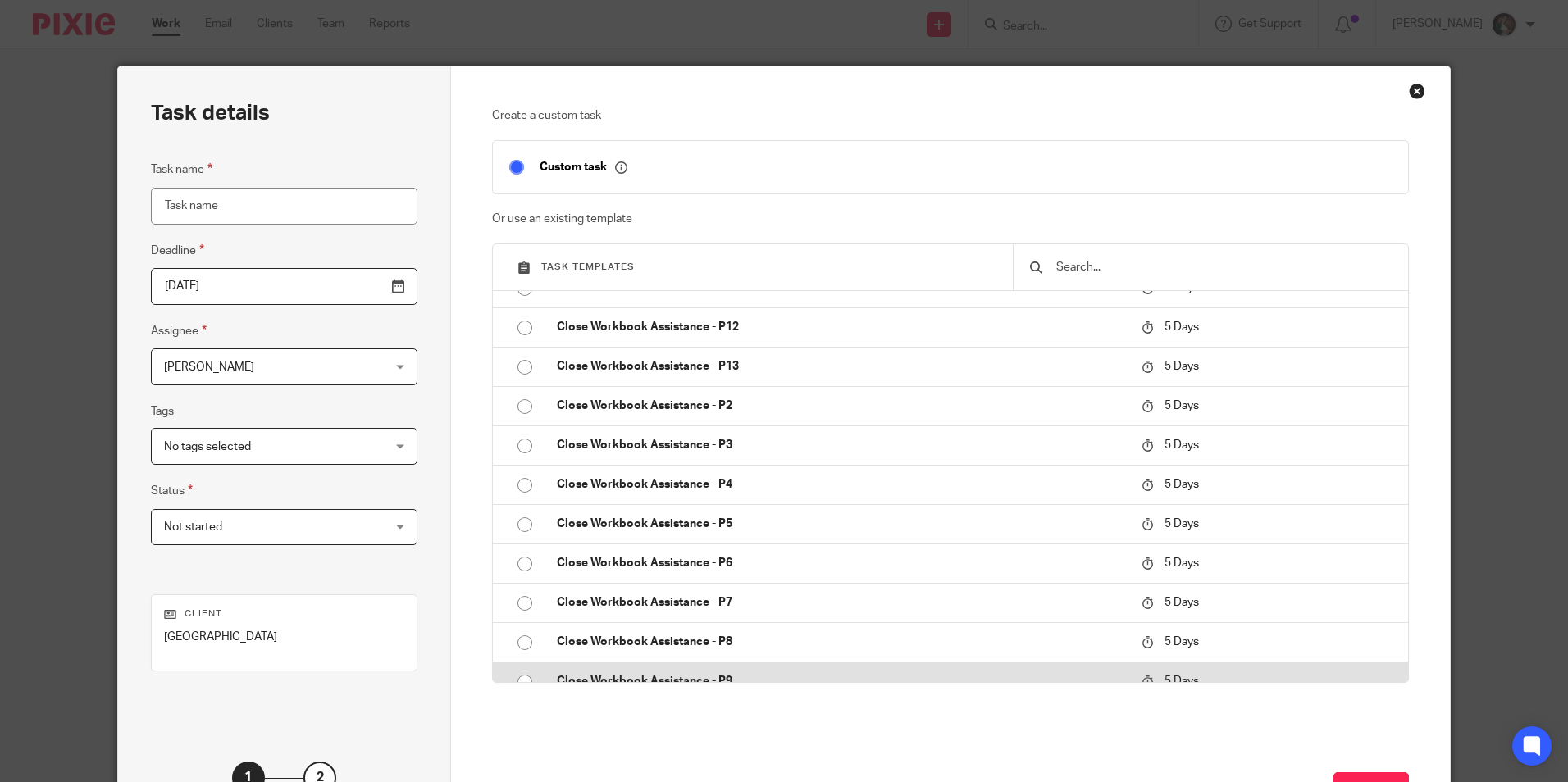
scroll to position [2542, 0]
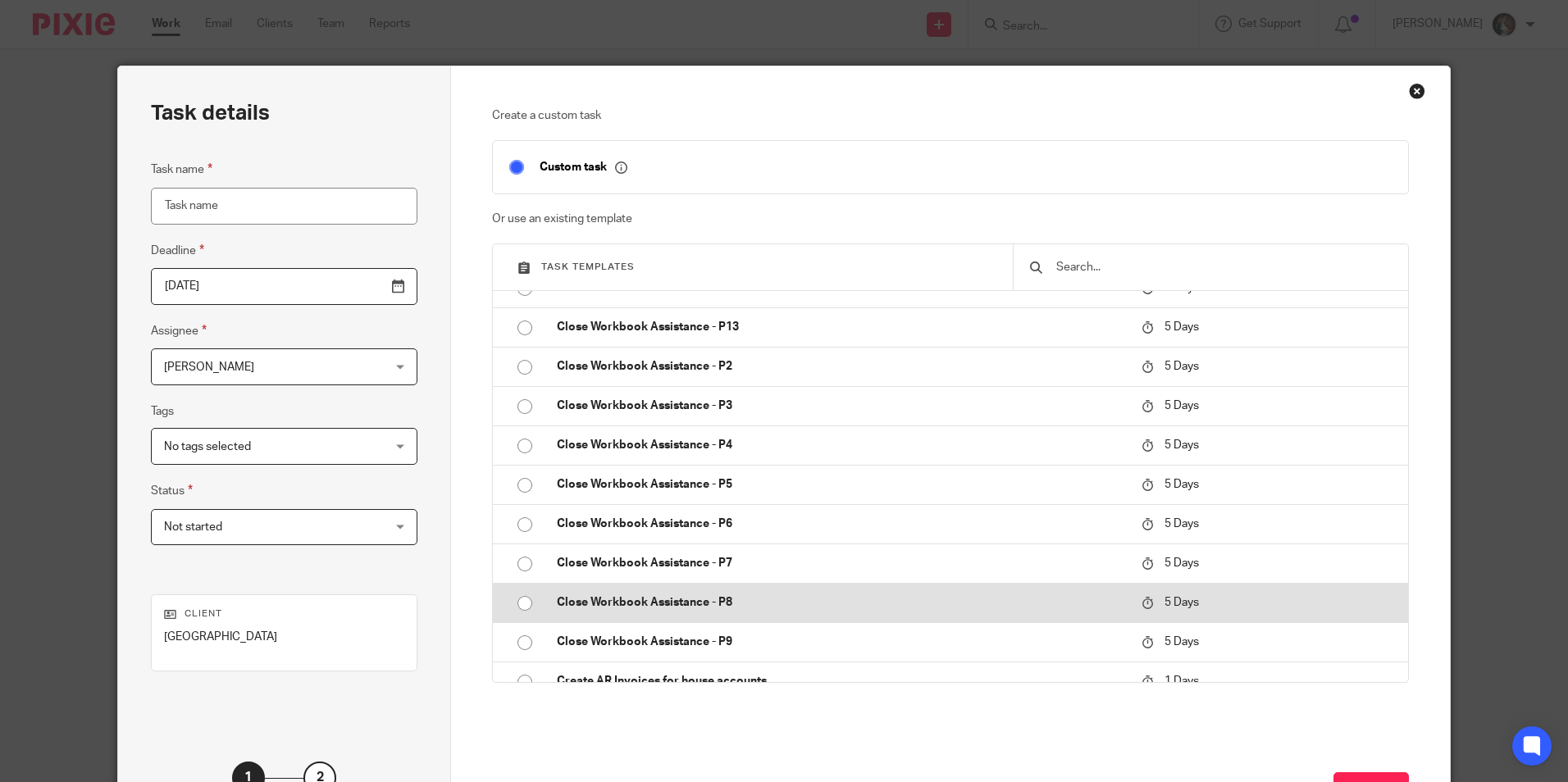
click at [526, 604] on input "radio" at bounding box center [524, 603] width 31 height 31
type input "2025-08-29"
type input "Close Workbook Assistance - P8"
checkbox input "false"
radio input "false"
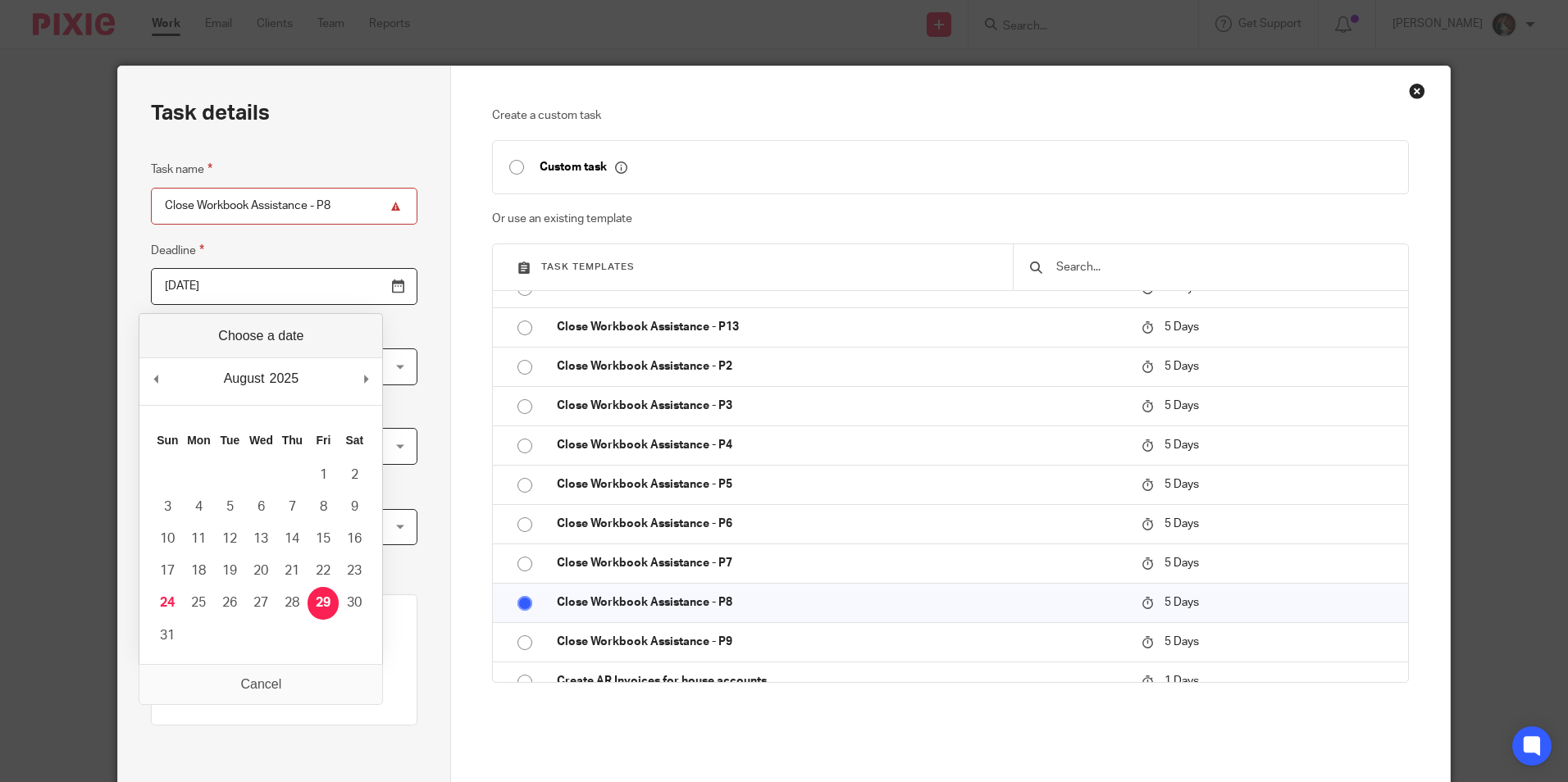
click at [362, 296] on input "2025-08-29" at bounding box center [284, 286] width 267 height 37
type input "2025-08-22"
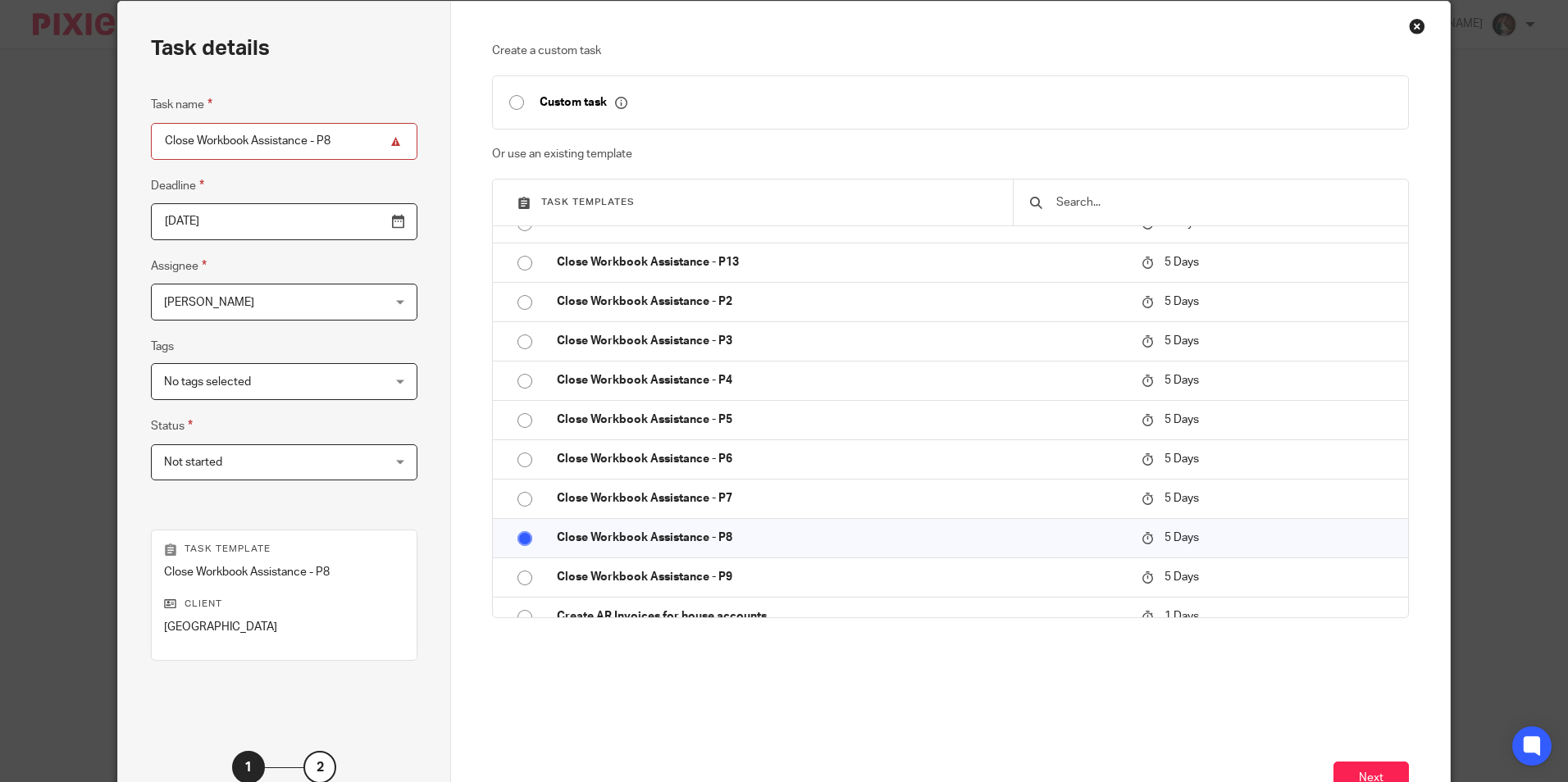
scroll to position [187, 0]
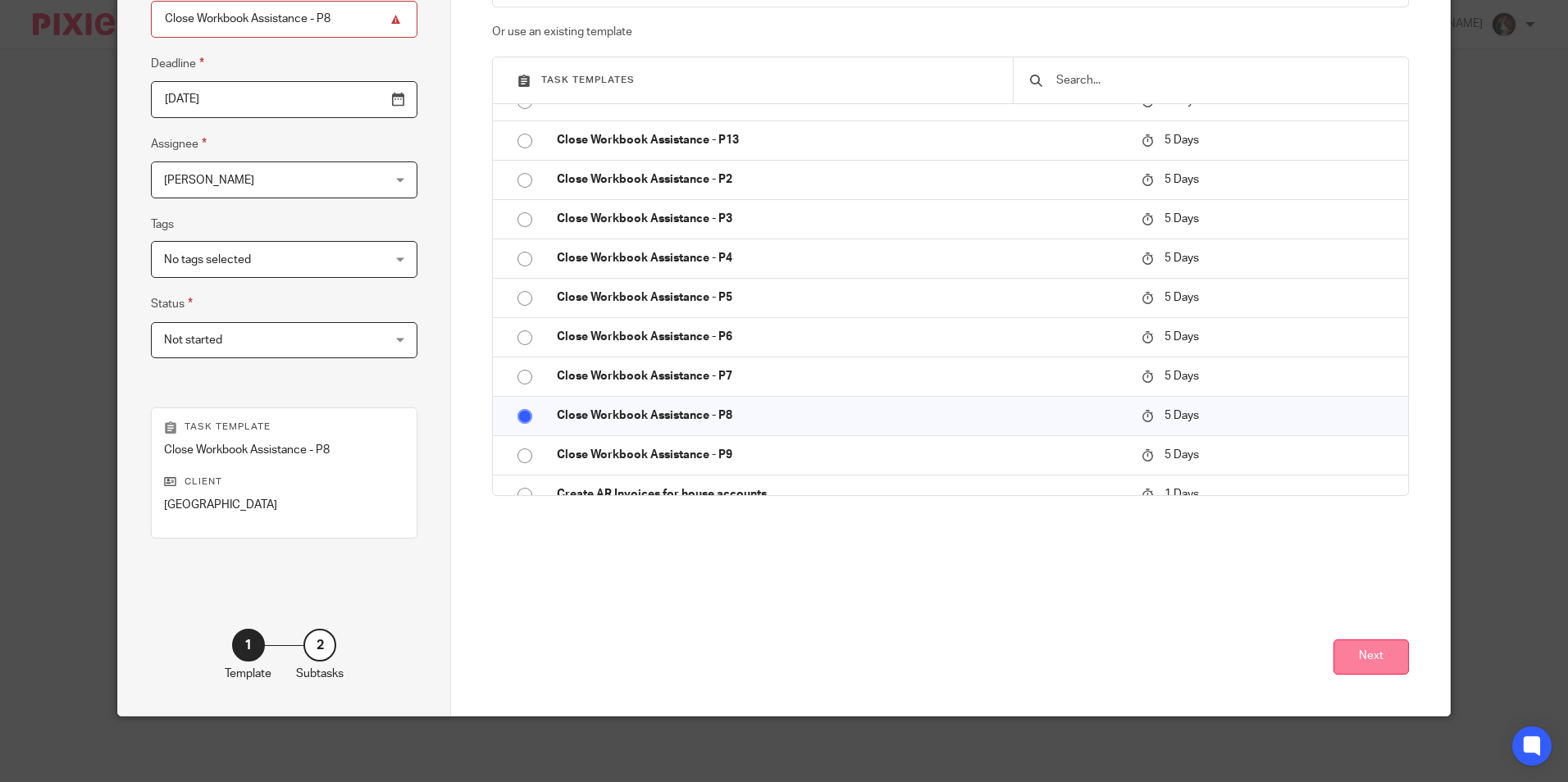
click at [1352, 650] on button "Next" at bounding box center [1371, 657] width 75 height 35
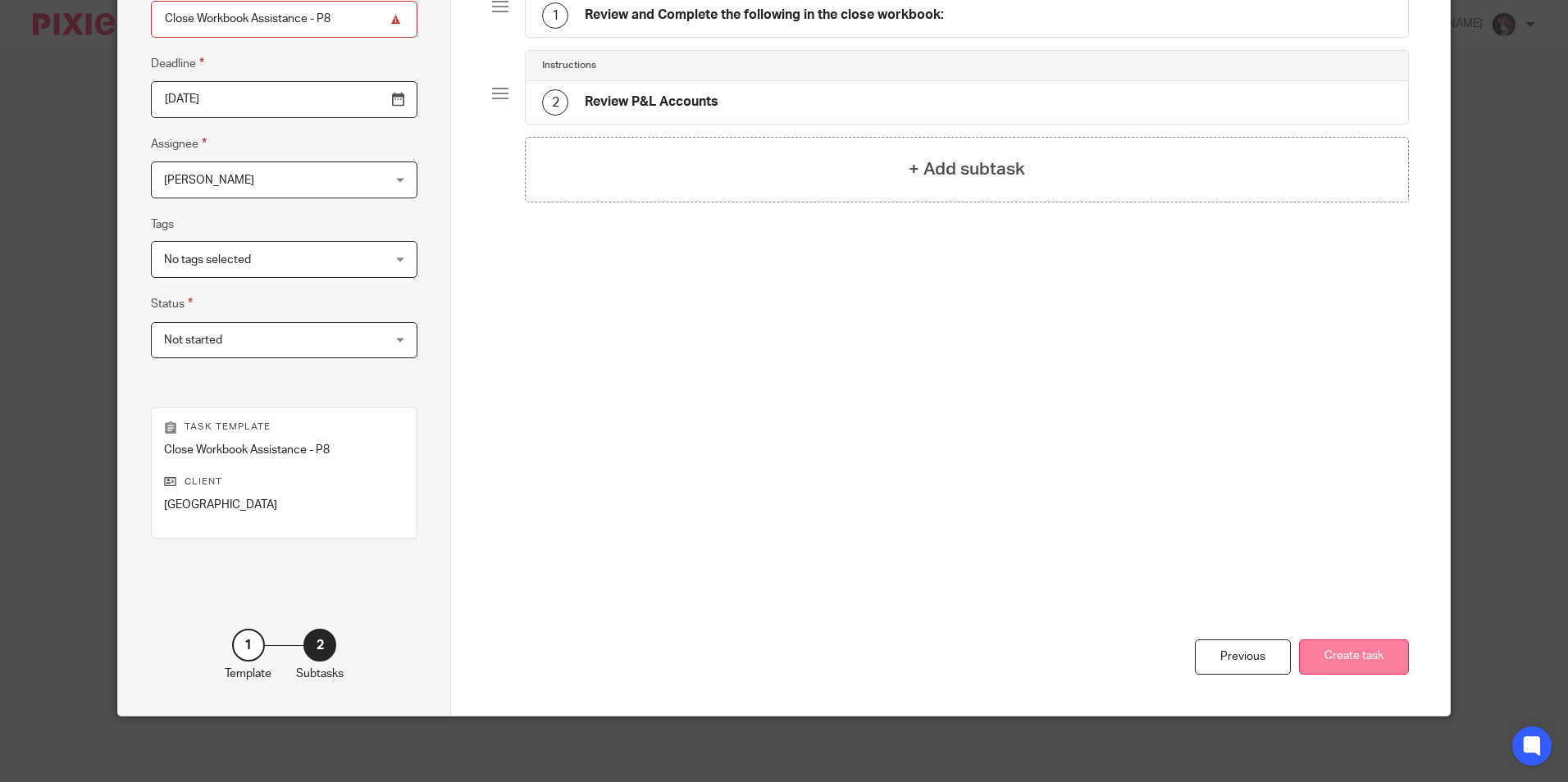
click at [1347, 662] on button "Create task" at bounding box center [1354, 657] width 110 height 35
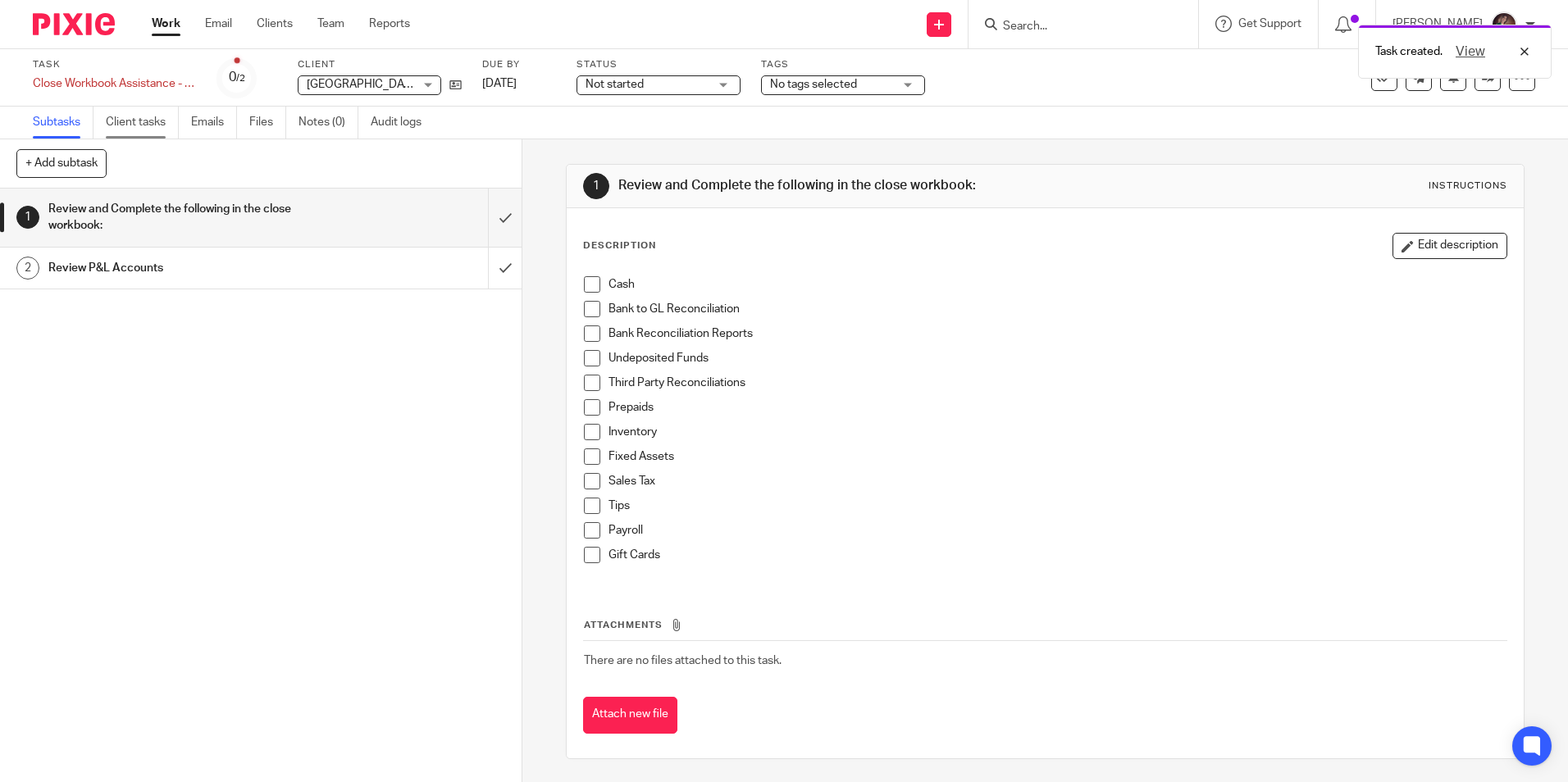
click at [137, 120] on link "Client tasks" at bounding box center [142, 123] width 73 height 32
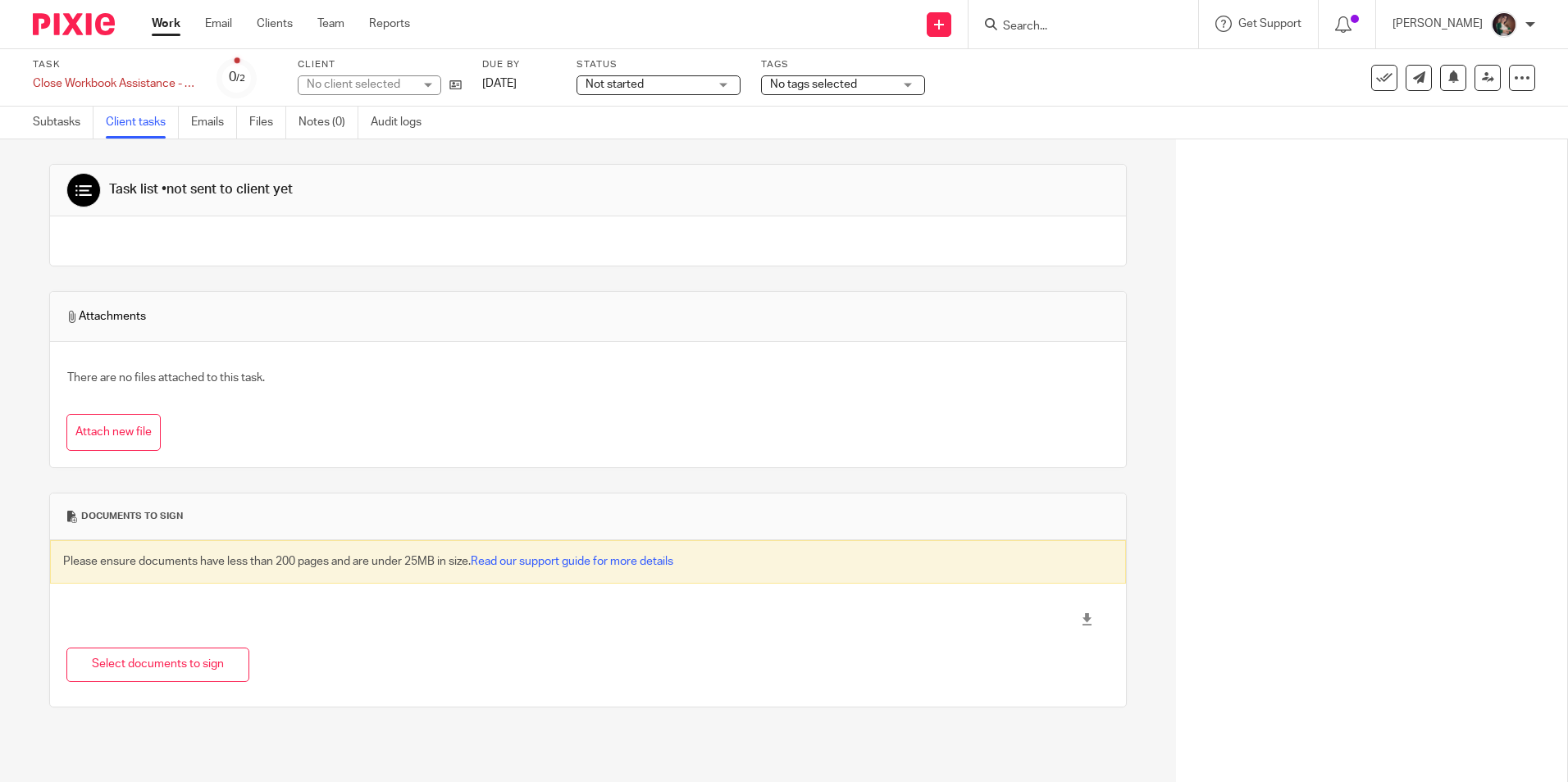
click at [1054, 32] on input "Search" at bounding box center [1075, 27] width 148 height 14
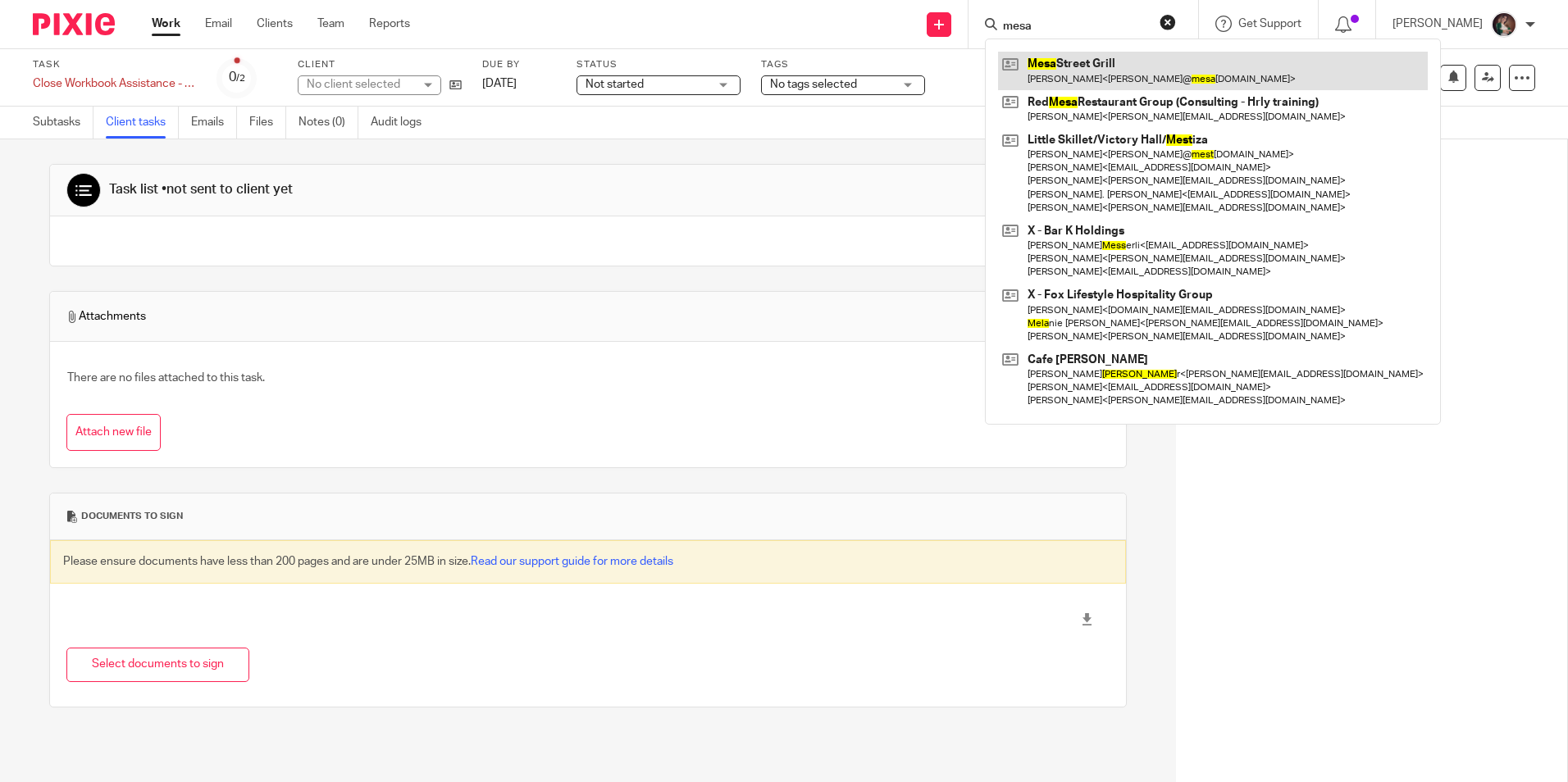
type input "mesa"
click at [1126, 78] on link at bounding box center [1213, 71] width 430 height 38
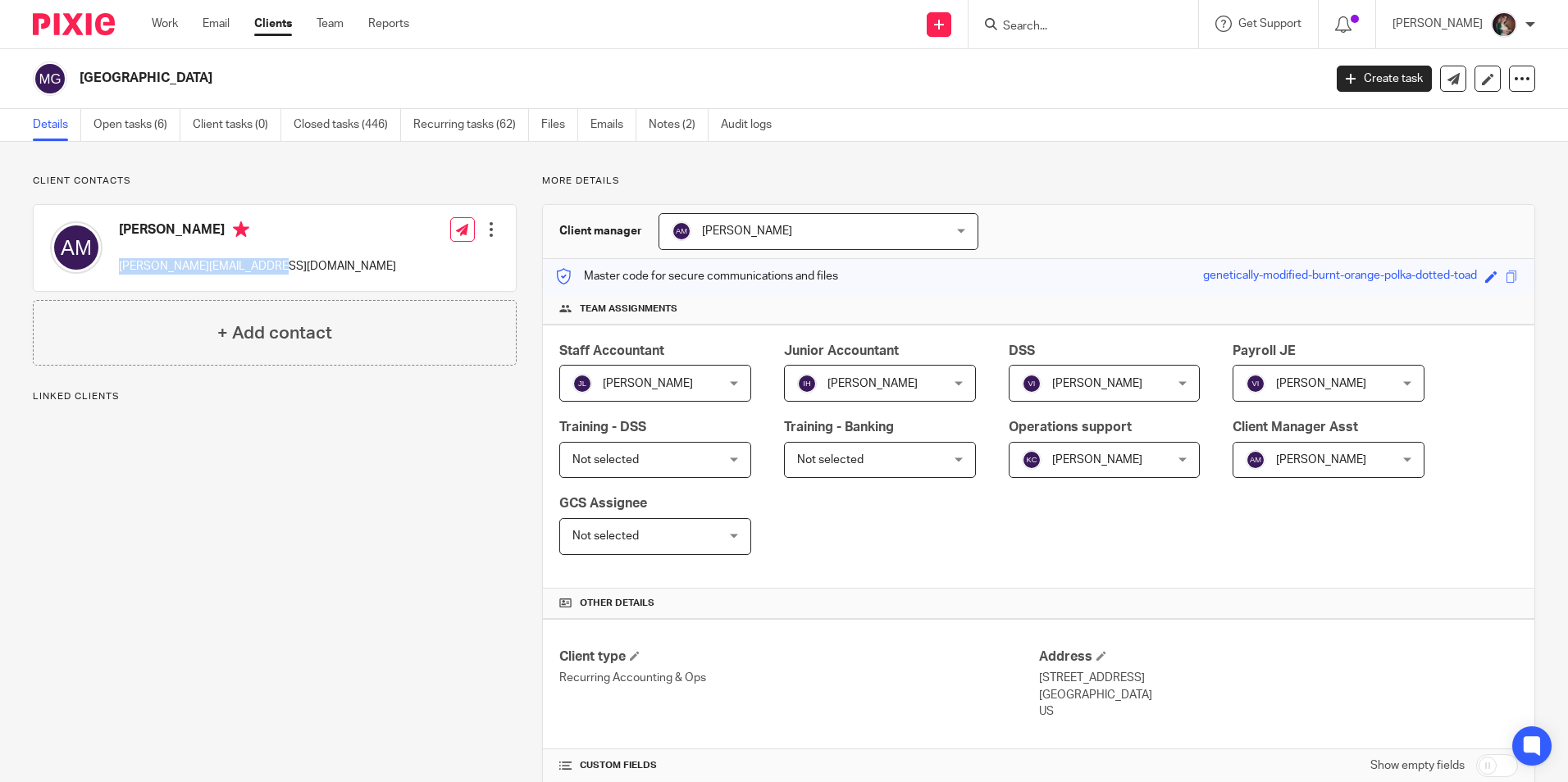
drag, startPoint x: 294, startPoint y: 265, endPoint x: 118, endPoint y: 264, distance: 176.0
click at [118, 264] on div "[PERSON_NAME] [PERSON_NAME][EMAIL_ADDRESS][DOMAIN_NAME] Edit contact Create cli…" at bounding box center [275, 248] width 482 height 86
copy p "[PERSON_NAME][EMAIL_ADDRESS][DOMAIN_NAME]"
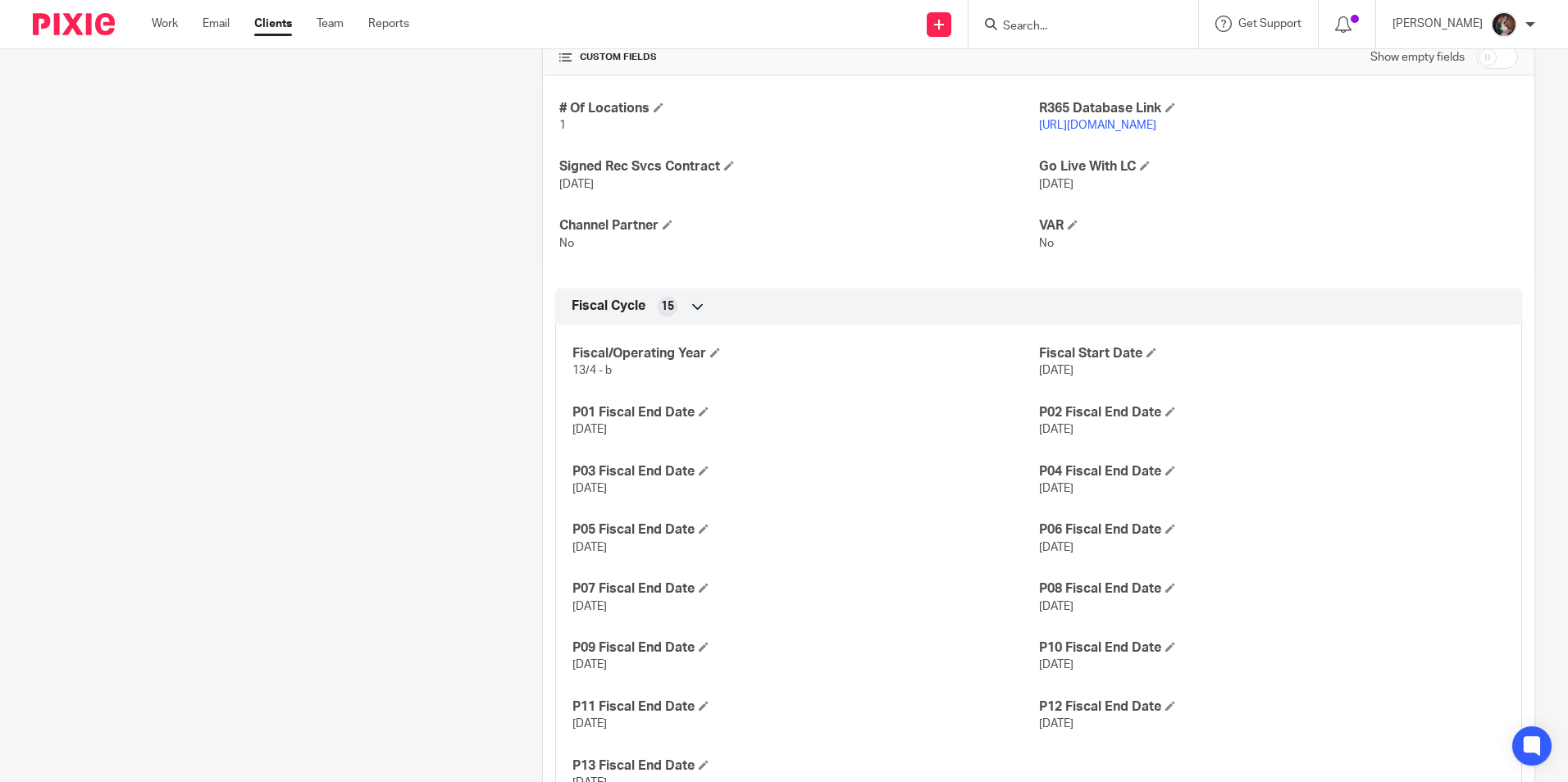
scroll to position [738, 0]
